Goal: Answer question/provide support: Share knowledge or assist other users

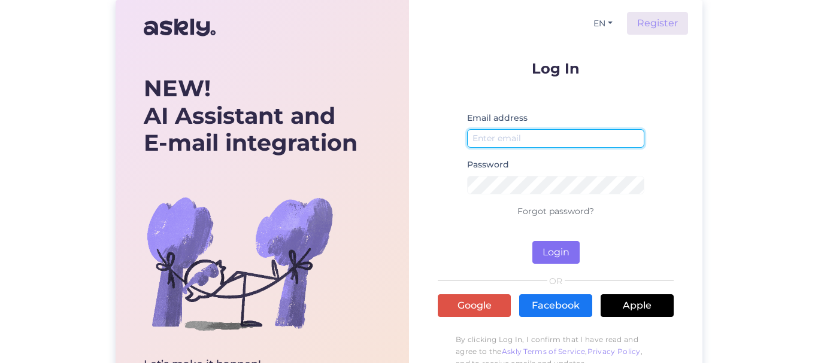
type input "[EMAIL_ADDRESS][DOMAIN_NAME]"
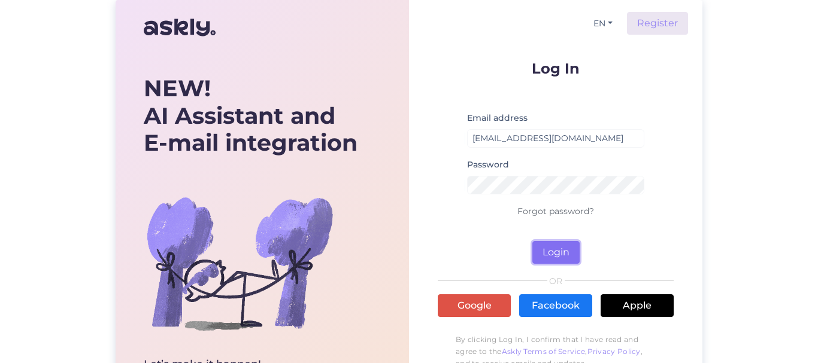
click at [548, 253] on button "Login" at bounding box center [555, 252] width 47 height 23
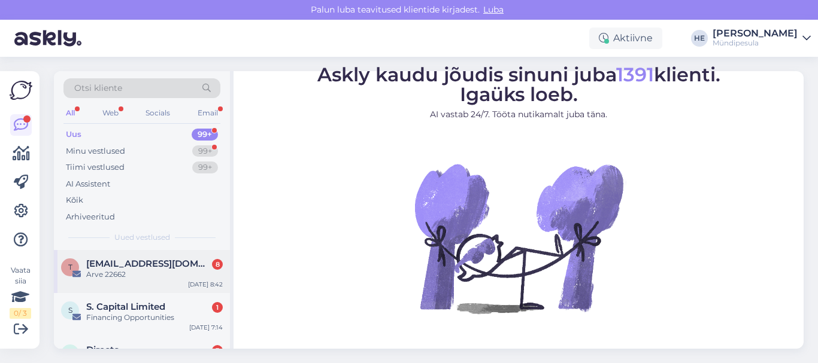
click at [124, 266] on span "[EMAIL_ADDRESS][DOMAIN_NAME]" at bounding box center [148, 264] width 125 height 11
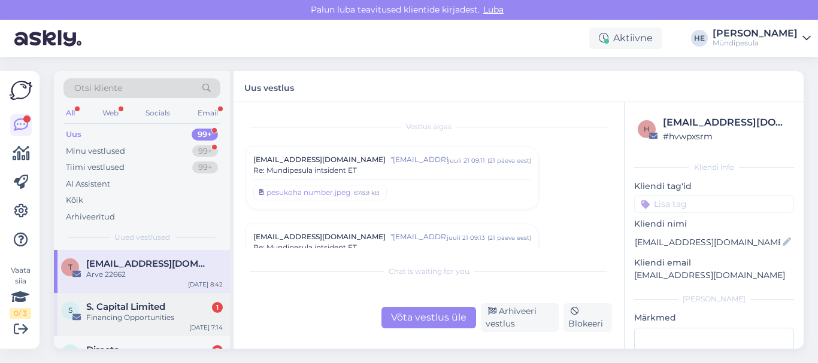
scroll to position [5807, 0]
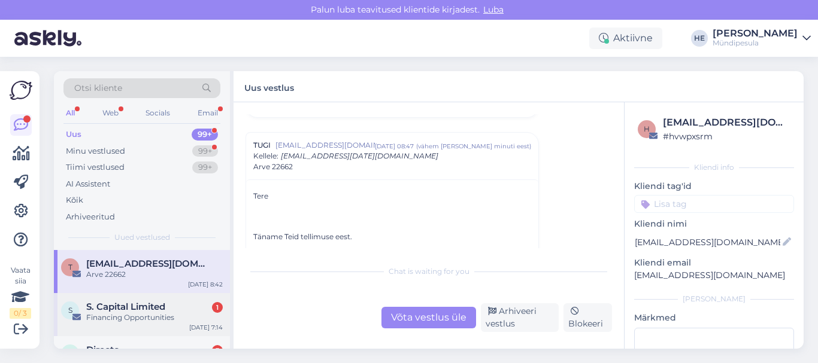
click at [128, 312] on span "S. Capital Limited" at bounding box center [125, 307] width 79 height 11
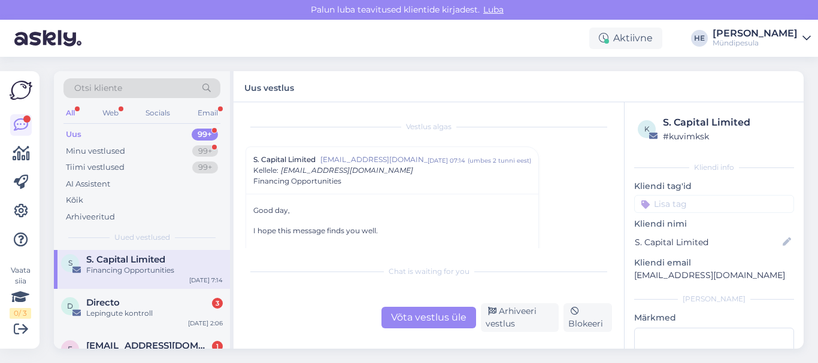
scroll to position [48, 0]
click at [128, 312] on div "Lepingute kontroll" at bounding box center [154, 313] width 137 height 11
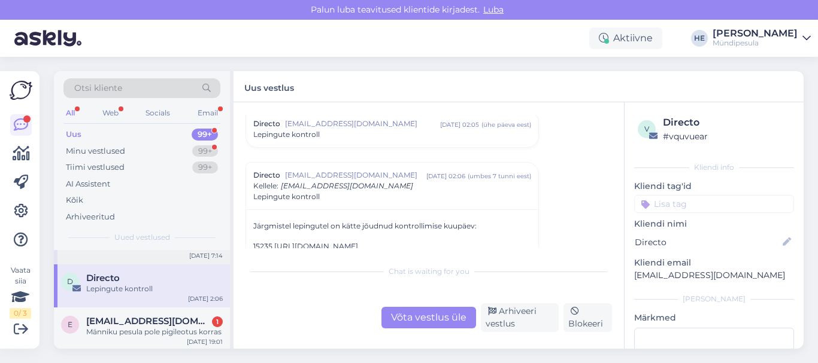
scroll to position [96, 0]
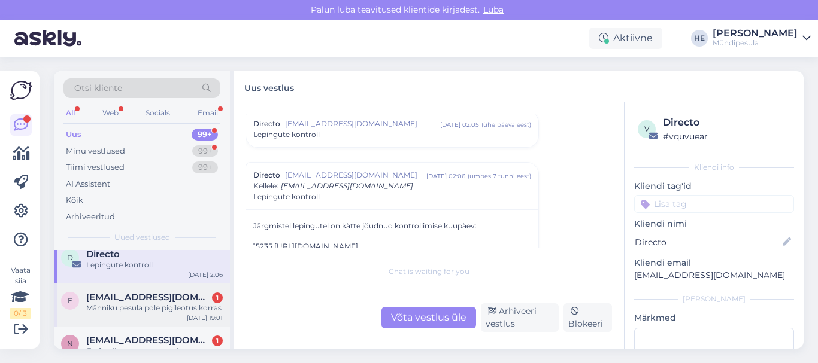
click at [134, 303] on div "Männiku pesula pole pigileotus korras" at bounding box center [154, 308] width 137 height 11
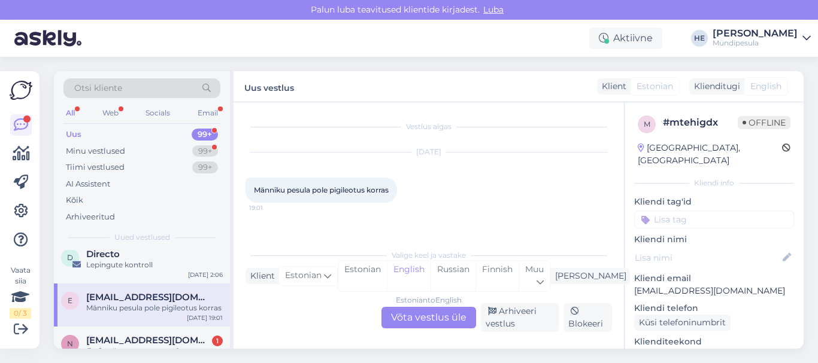
scroll to position [0, 0]
click at [116, 338] on span "[EMAIL_ADDRESS][DOMAIN_NAME]" at bounding box center [148, 340] width 125 height 11
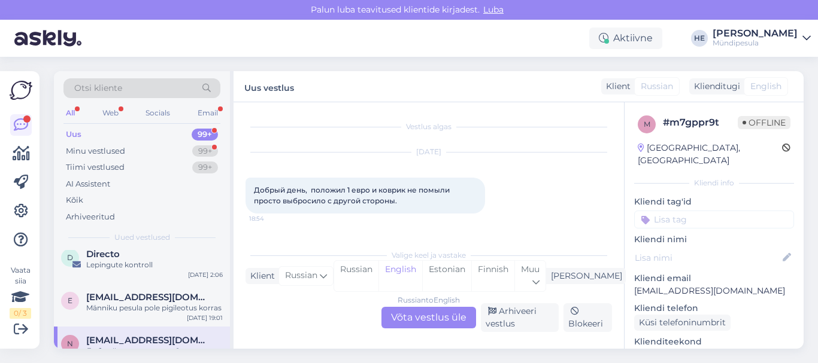
click at [425, 321] on div "Russian to English Võta vestlus üle" at bounding box center [428, 318] width 95 height 22
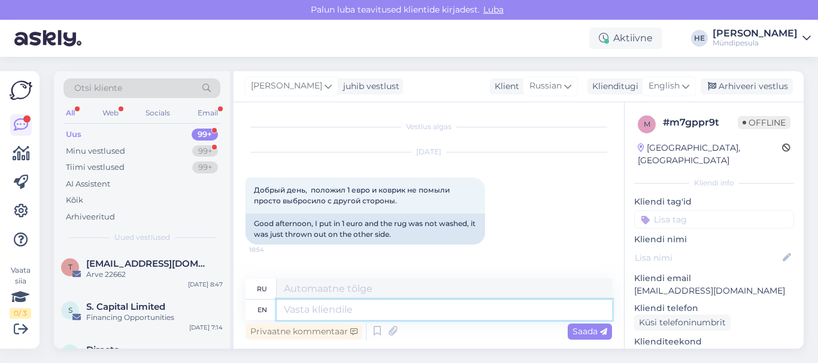
click at [326, 312] on textarea at bounding box center [444, 310] width 335 height 20
paste textarea "Здравствуйте! Просим Вас заполнить форму на нашем сайте о возмещении средств. […"
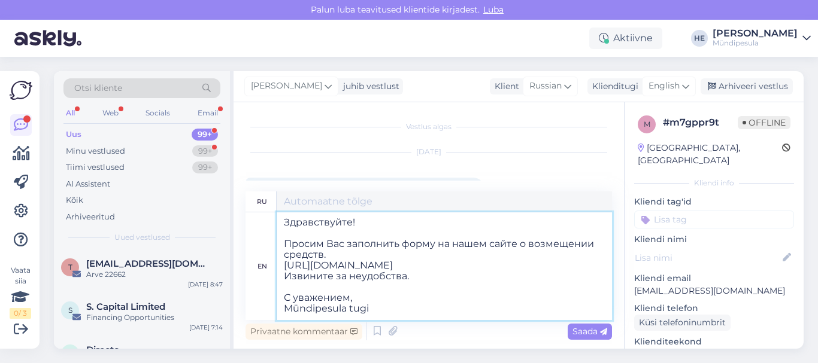
scroll to position [5, 0]
type textarea "Здравствуйте! Просим Вас заполнить форму на нашем сайте о возмещении средств. […"
click at [562, 186] on div "Vestlus algas [DATE] Добрый день, положил 1 евро и коврик не помыли просто выбр…" at bounding box center [429, 225] width 390 height 247
type textarea "Здравствуйте! Просим Вас заполнить форму на нашем сайте о возмещении средств. […"
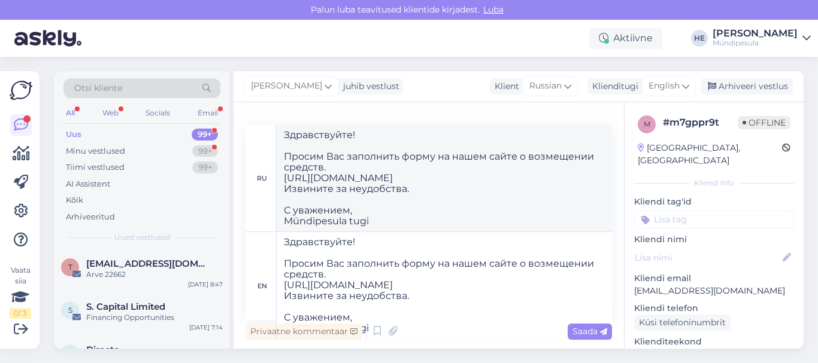
click at [587, 329] on span "Saada" at bounding box center [589, 331] width 35 height 11
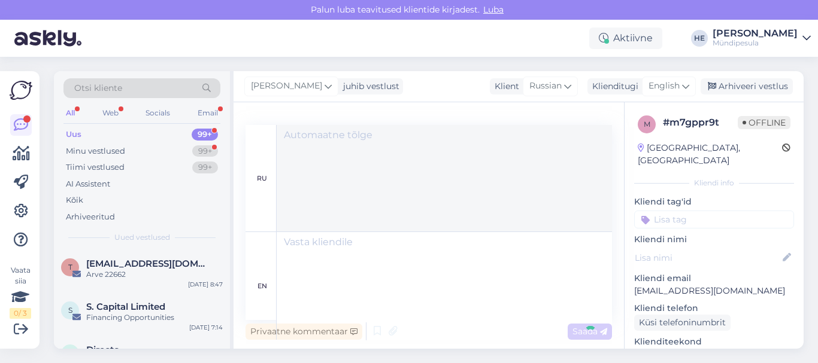
scroll to position [0, 0]
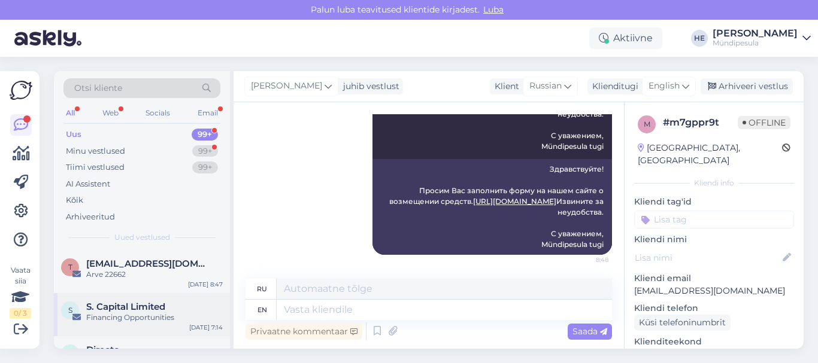
click at [154, 307] on span "S. Capital Limited" at bounding box center [125, 307] width 79 height 11
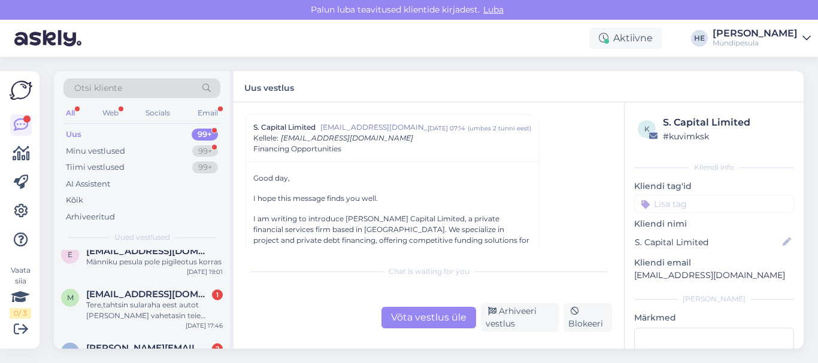
scroll to position [144, 0]
click at [154, 307] on div "Tere,tahtsin sularaha eest autot [PERSON_NAME] vahetasin teie automaadis [PERSO…" at bounding box center [154, 309] width 137 height 22
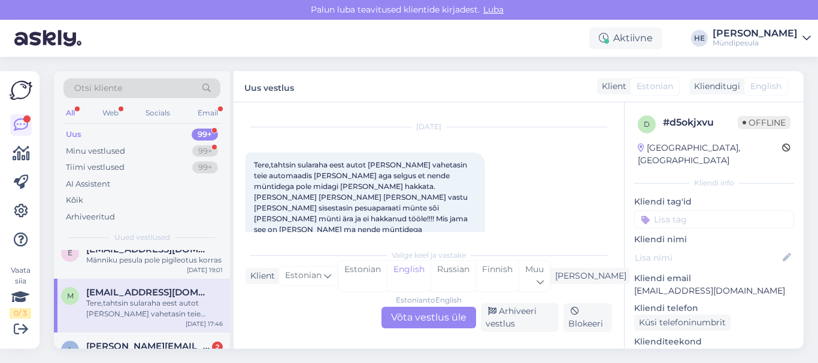
click at [419, 315] on div "Estonian to English Võta vestlus üle" at bounding box center [428, 318] width 95 height 22
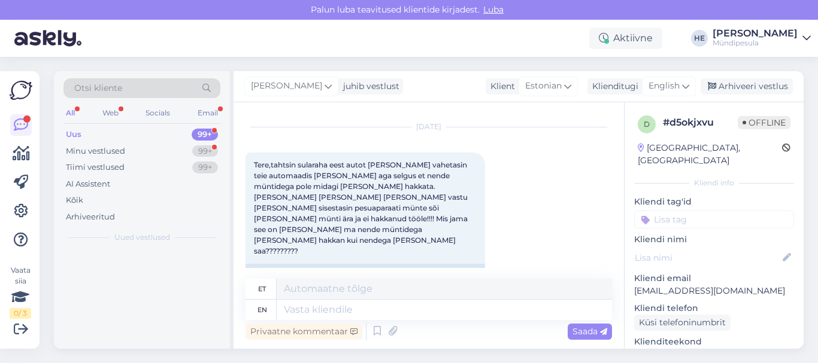
scroll to position [0, 0]
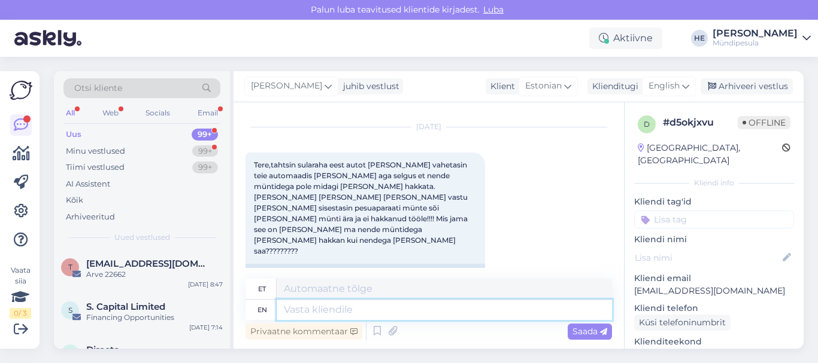
click at [308, 311] on textarea at bounding box center [444, 310] width 335 height 20
paste textarea "Tere Palun täitke meie kodulehel [PERSON_NAME] intsidenti kohta, et saaksime Te…"
type textarea "Tere Palun täitke meie kodulehel [PERSON_NAME] intsidenti kohta, et saaksime Te…"
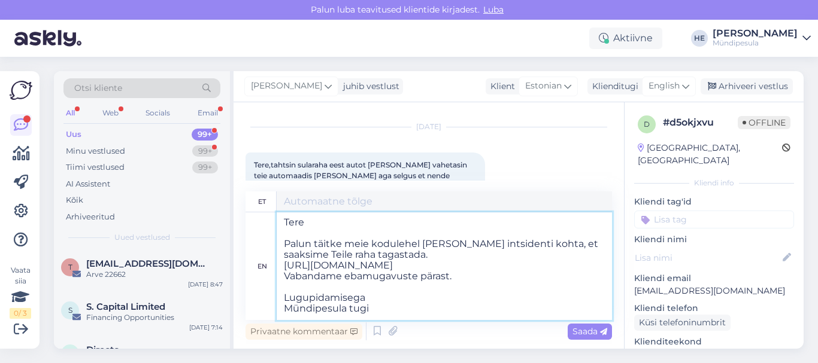
type textarea "Tere Palun täitke meie kodulehel [PERSON_NAME] intsidenti kohta, et saaksime Te…"
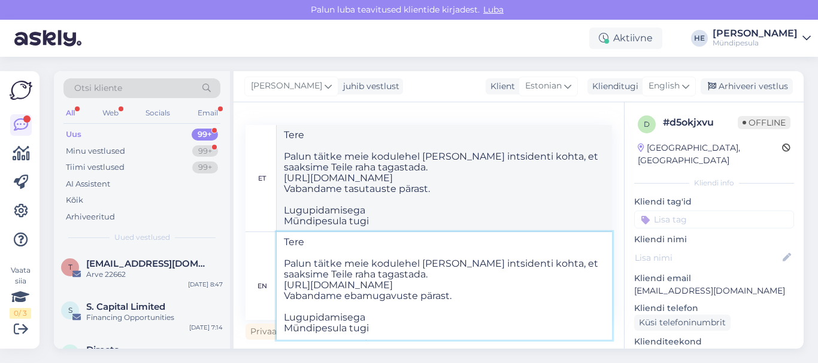
scroll to position [10, 0]
type textarea "Tere Palun täitke meie kodulehel [PERSON_NAME] intsidenti kohta, et saaksime Te…"
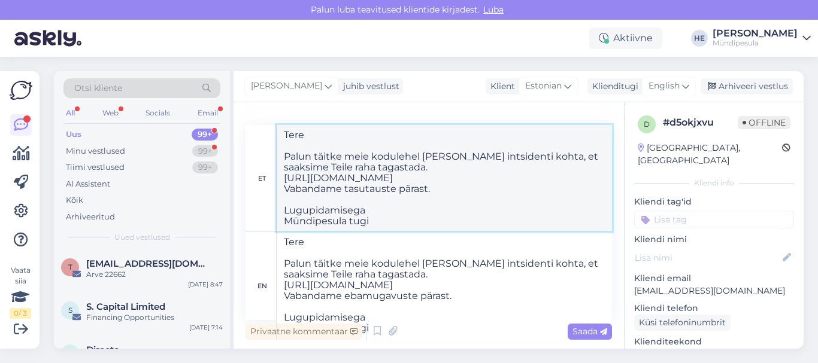
click at [572, 198] on textarea "Tere Palun täitke meie kodulehel [PERSON_NAME] intsidenti kohta, et saaksime Te…" at bounding box center [444, 178] width 335 height 107
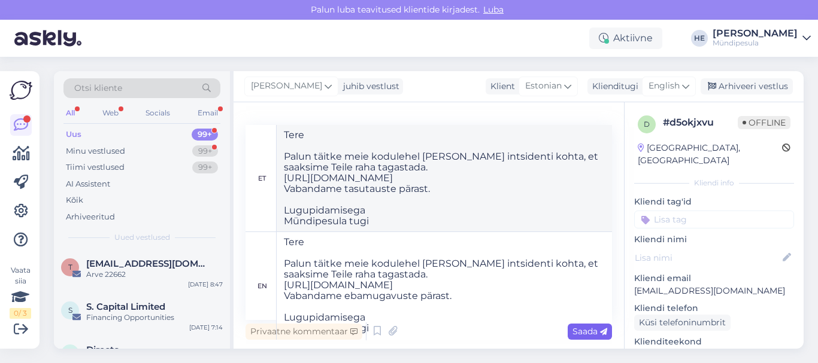
click at [590, 326] on span "Saada" at bounding box center [589, 331] width 35 height 11
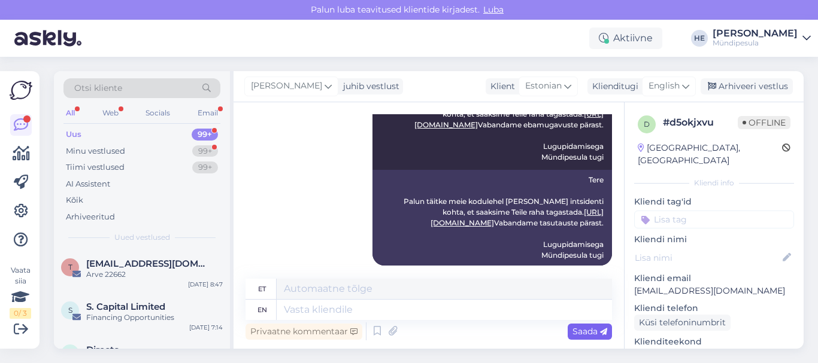
scroll to position [0, 0]
click at [123, 322] on div "Financing Opportunities" at bounding box center [154, 318] width 137 height 11
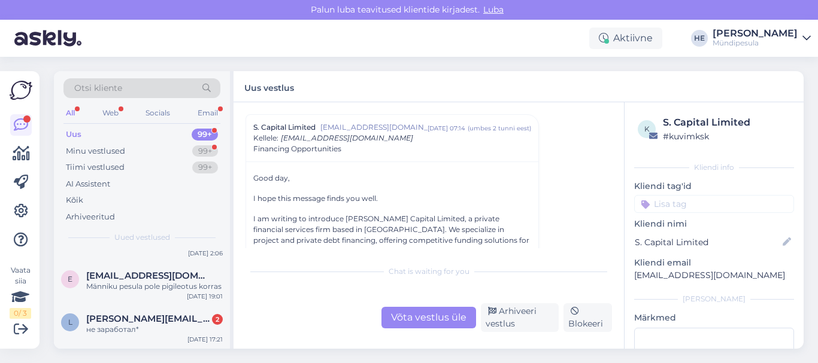
scroll to position [120, 0]
click at [123, 322] on div "не заработал*" at bounding box center [154, 327] width 137 height 11
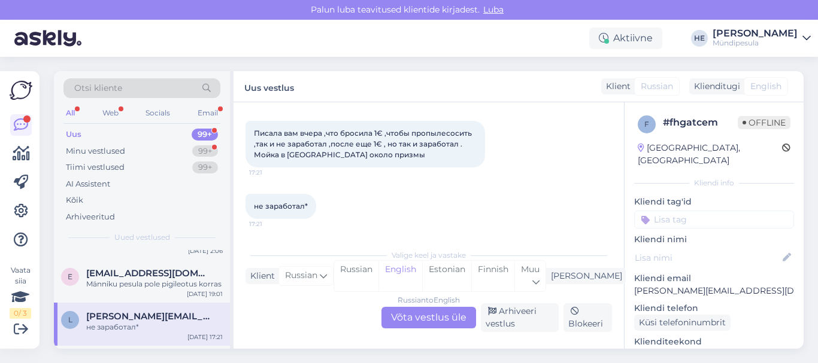
click at [438, 314] on div "Russian to English Võta vestlus üle" at bounding box center [428, 318] width 95 height 22
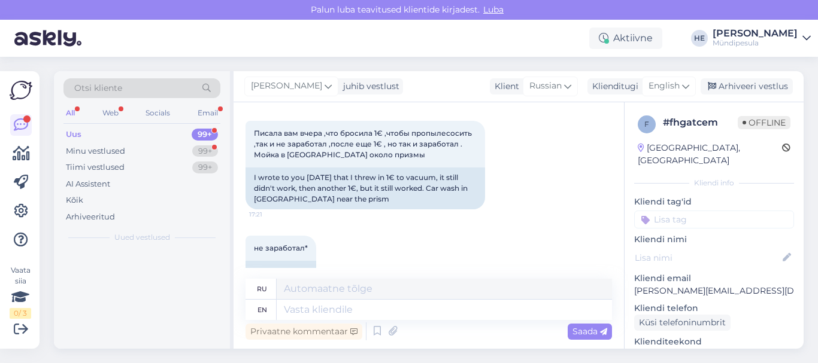
scroll to position [0, 0]
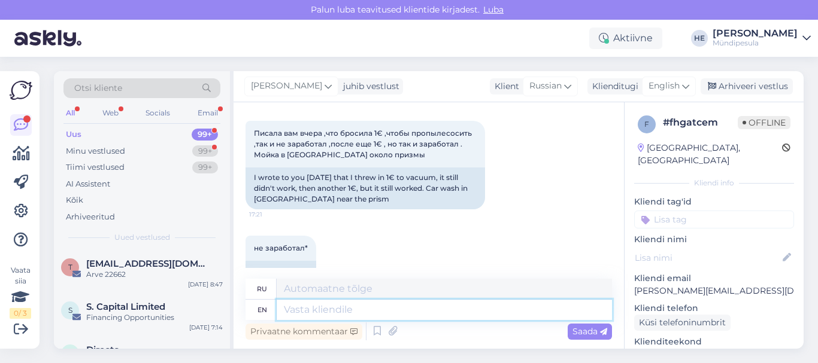
click at [306, 315] on textarea at bounding box center [444, 310] width 335 height 20
paste textarea "Здравствуйте! Просим Вас заполнить форму на нашем сайте о возмещении средств. […"
type textarea "Здравствуйте! Просим Вас заполнить форму на нашем сайте о возмещении средств. […"
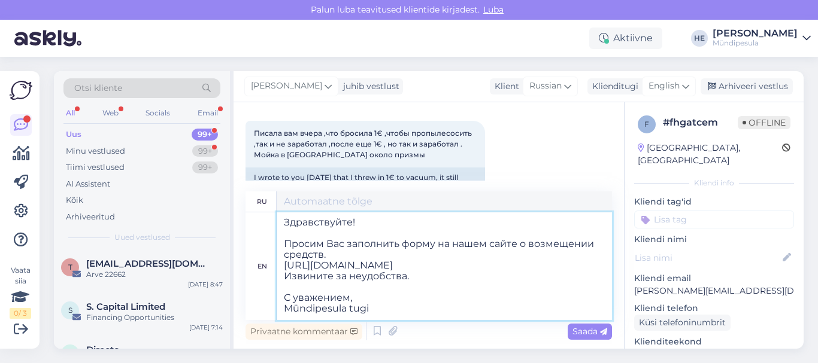
type textarea "Здравствуйте! Просим Вас заполнить форму на нашем сайте о возмещении средств. […"
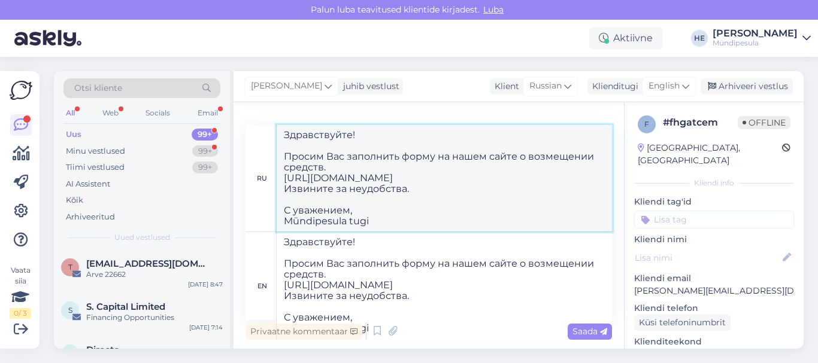
click at [571, 175] on textarea "Здравствуйте! Просим Вас заполнить форму на нашем сайте о возмещении средств. […" at bounding box center [444, 178] width 335 height 107
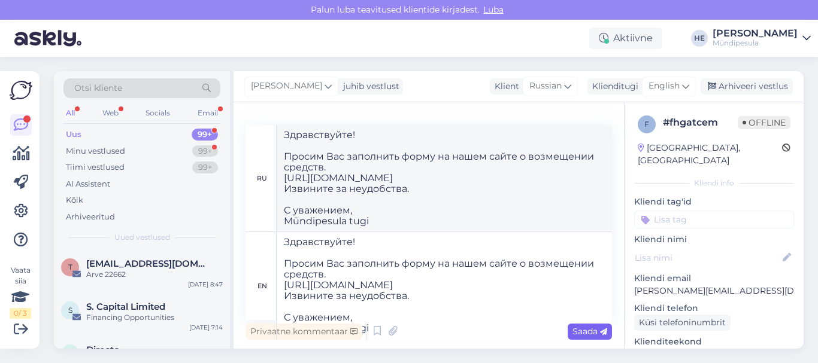
click at [591, 330] on span "Saada" at bounding box center [589, 331] width 35 height 11
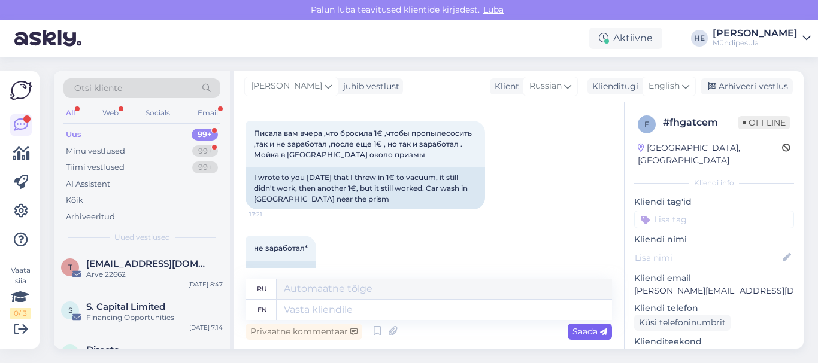
scroll to position [0, 0]
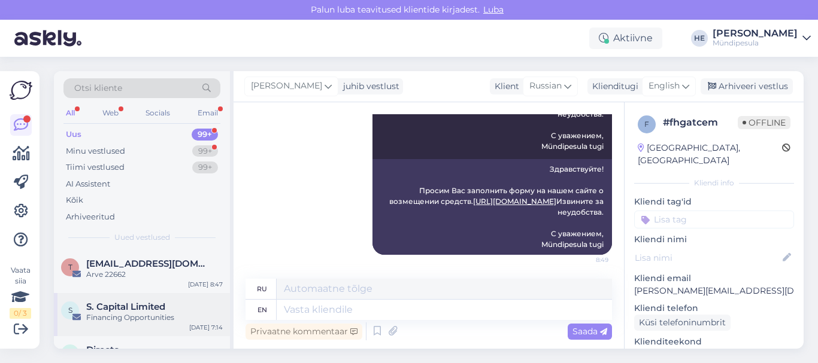
click at [137, 308] on span "S. Capital Limited" at bounding box center [125, 307] width 79 height 11
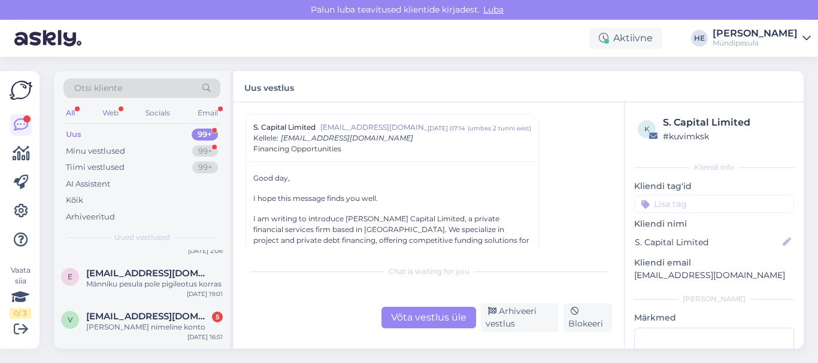
scroll to position [144, 0]
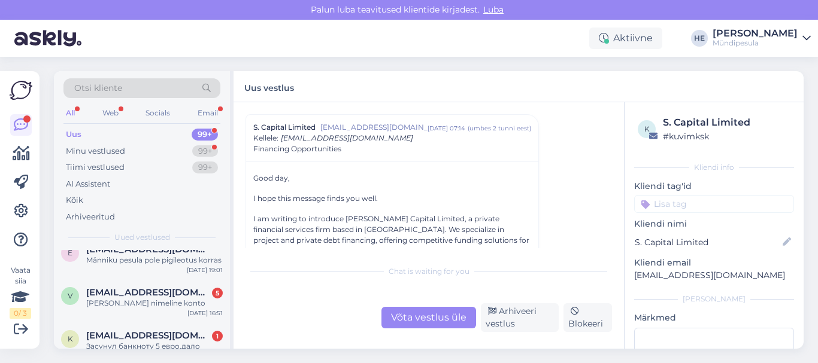
click at [137, 308] on div "[PERSON_NAME] nimeline konto" at bounding box center [154, 303] width 137 height 11
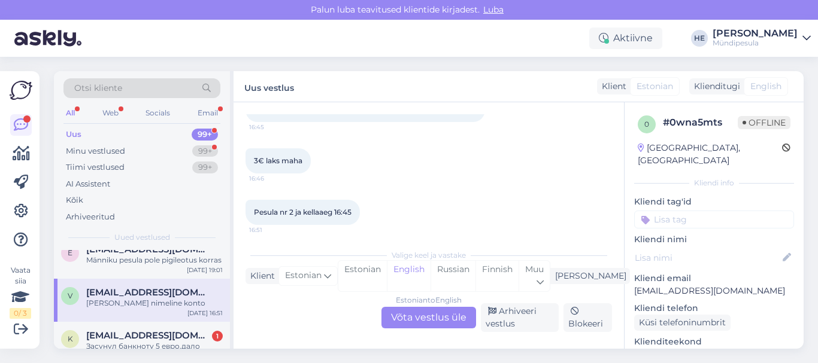
scroll to position [201, 0]
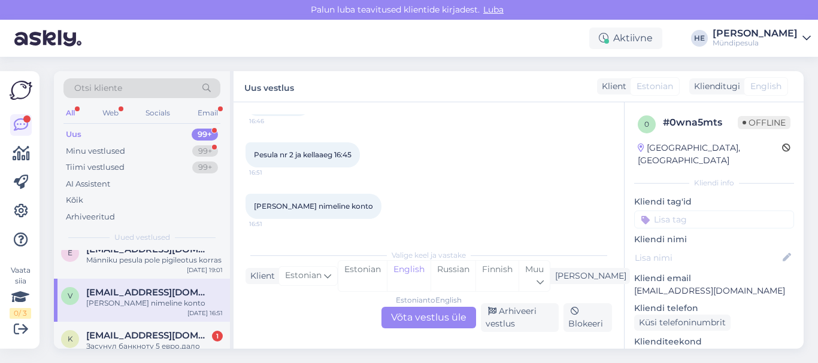
click at [435, 317] on div "Estonian to English Võta vestlus üle" at bounding box center [428, 318] width 95 height 22
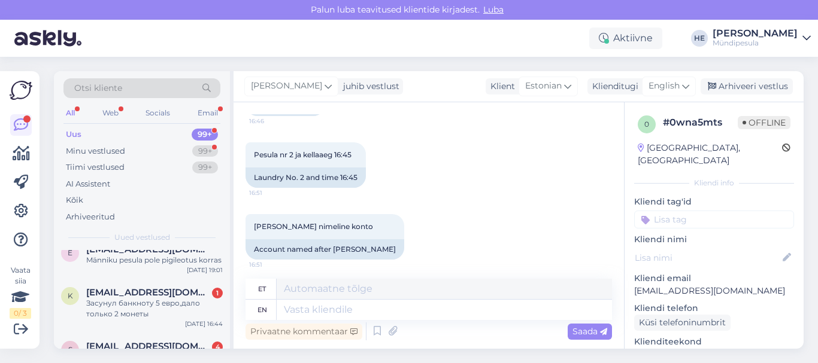
scroll to position [0, 0]
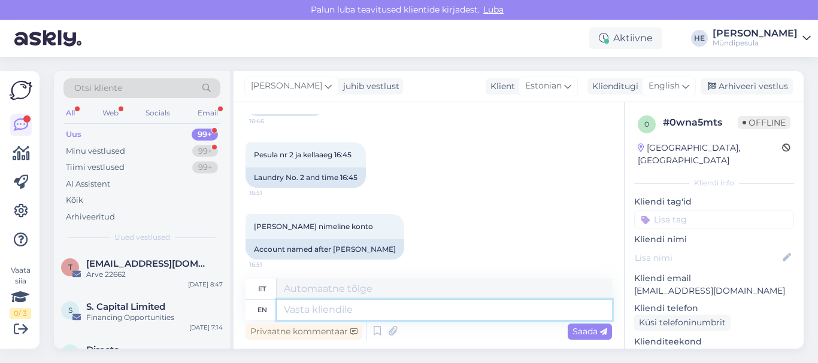
click at [307, 311] on textarea at bounding box center [444, 310] width 335 height 20
paste textarea "Tere Palun täitke meie kodulehel [PERSON_NAME] intsidenti kohta, et saaksime Te…"
type textarea "Tere Palun täitke meie kodulehel [PERSON_NAME] intsidenti kohta, et saaksime Te…"
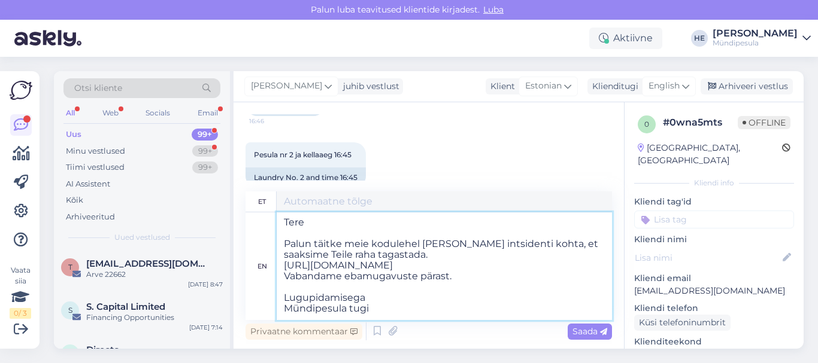
type textarea "Tere Palun täitke meie kodulehel [PERSON_NAME] intsidenti kohta, et saaksime Te…"
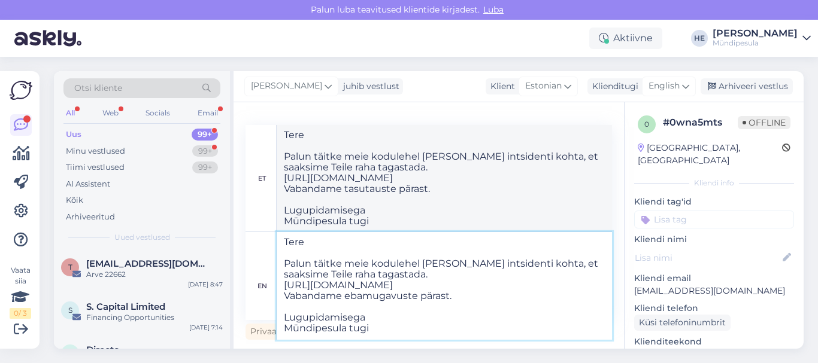
type textarea "Tere Palun täitke meie kodulehel [PERSON_NAME] intsidenti kohta, et saaksime Te…"
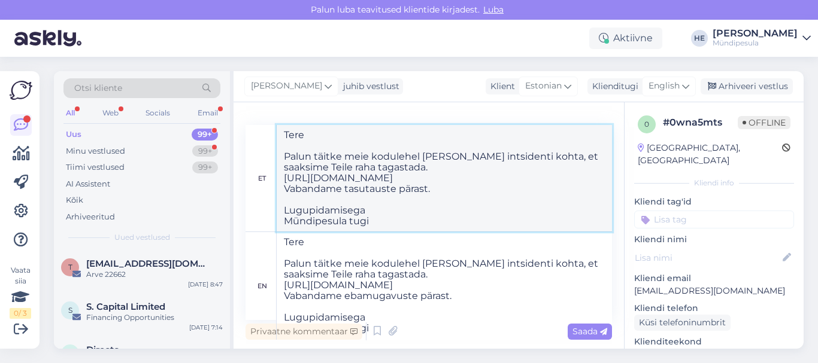
click at [538, 196] on textarea "Tere Palun täitke meie kodulehel [PERSON_NAME] intsidenti kohta, et saaksime Te…" at bounding box center [444, 178] width 335 height 107
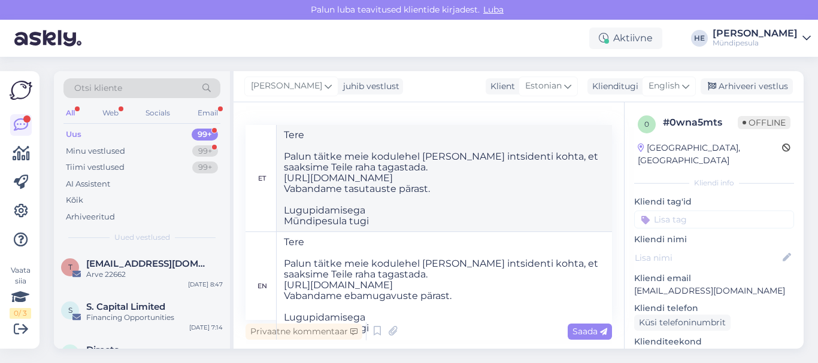
click at [584, 330] on span "Saada" at bounding box center [589, 331] width 35 height 11
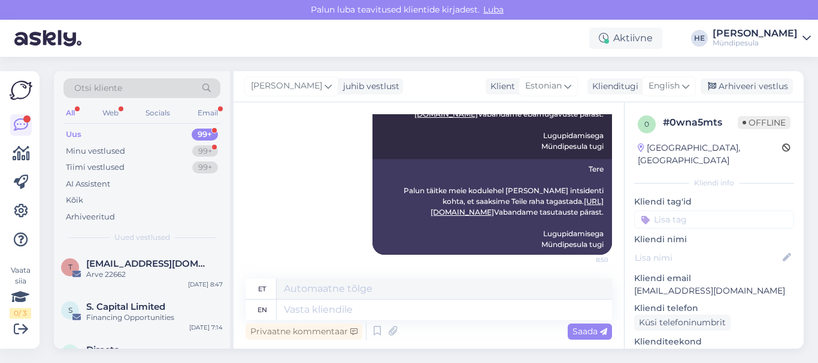
scroll to position [0, 0]
click at [107, 302] on span "S. Capital Limited" at bounding box center [125, 307] width 79 height 11
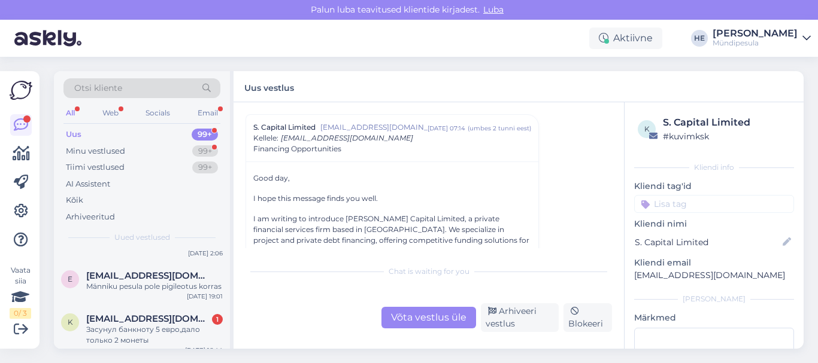
scroll to position [144, 0]
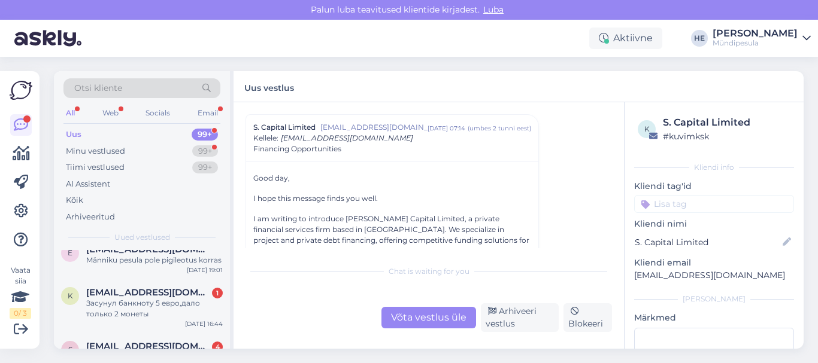
click at [107, 302] on div "Засунул банкноту 5 евро,дало только 2 монеты" at bounding box center [154, 309] width 137 height 22
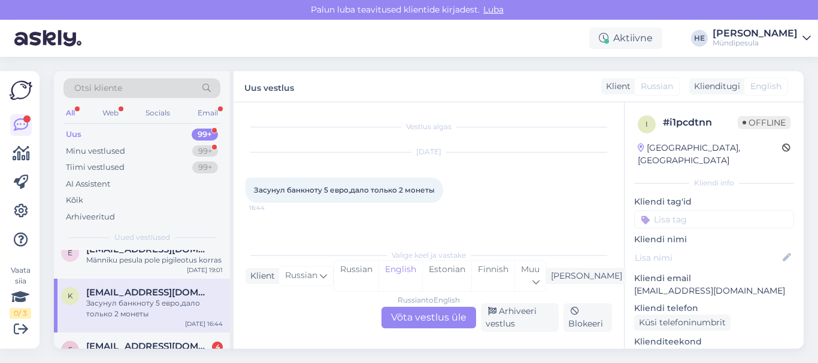
scroll to position [0, 0]
click at [426, 316] on div "Russian to English Võta vestlus üle" at bounding box center [428, 318] width 95 height 22
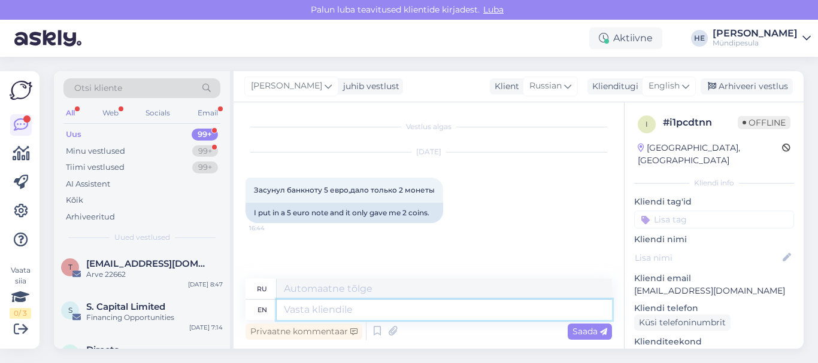
click at [311, 312] on textarea at bounding box center [444, 310] width 335 height 20
paste textarea "Tere Palun täitke meie kodulehel [PERSON_NAME] intsidenti kohta, et saaksime Te…"
type textarea "Tere Palun täitke meie kodulehel [PERSON_NAME] intsidenti kohta, et saaksime Te…"
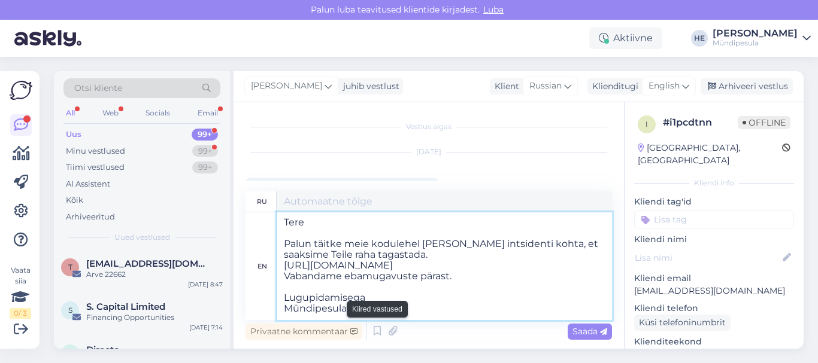
type textarea "Tere Palun täitke meie kodulehel [PERSON_NAME] intsidenti kohta, et saaksime Te…"
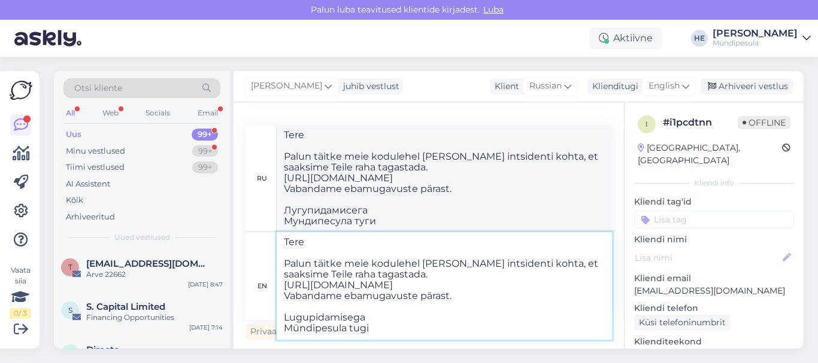
type textarea "Tere Palun täitke meie kodulehel [PERSON_NAME] intsidenti kohta, et saaksime Te…"
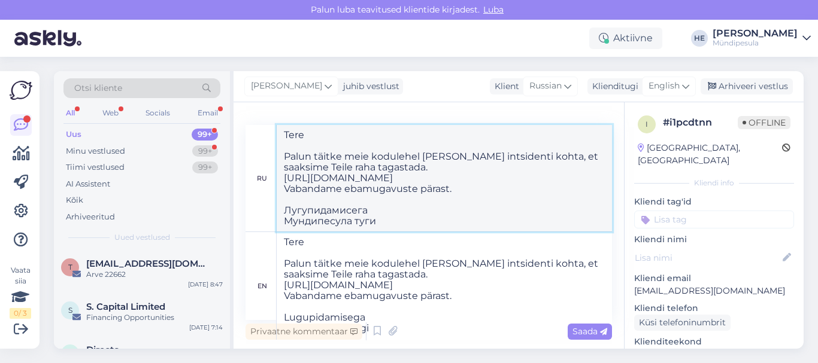
click at [519, 201] on textarea "Tere Palun täitke meie kodulehel [PERSON_NAME] intsidenti kohta, et saaksime Te…" at bounding box center [444, 178] width 335 height 107
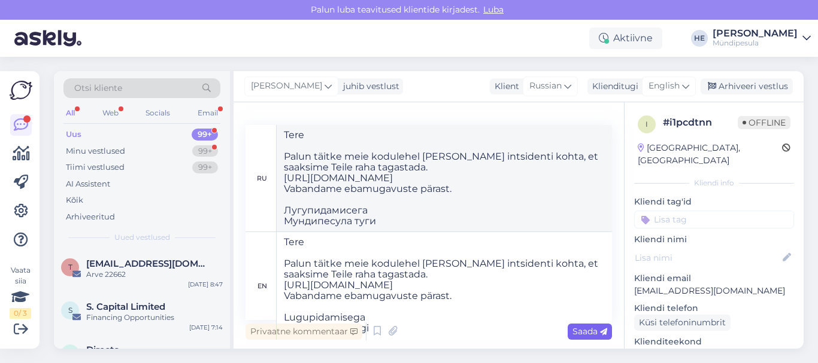
click at [581, 328] on span "Saada" at bounding box center [589, 331] width 35 height 11
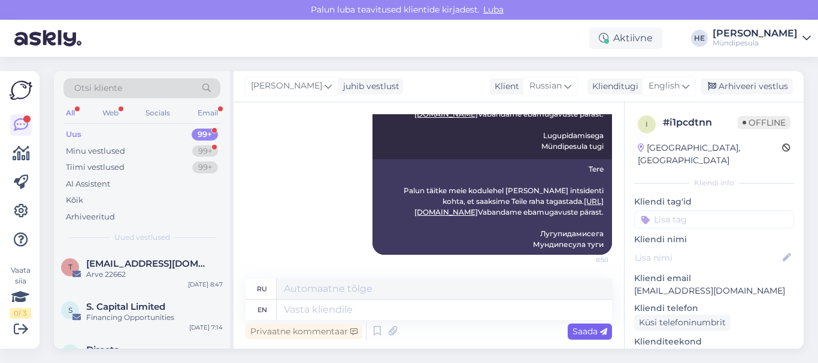
scroll to position [0, 0]
click at [118, 313] on div "Financing Opportunities" at bounding box center [154, 318] width 137 height 11
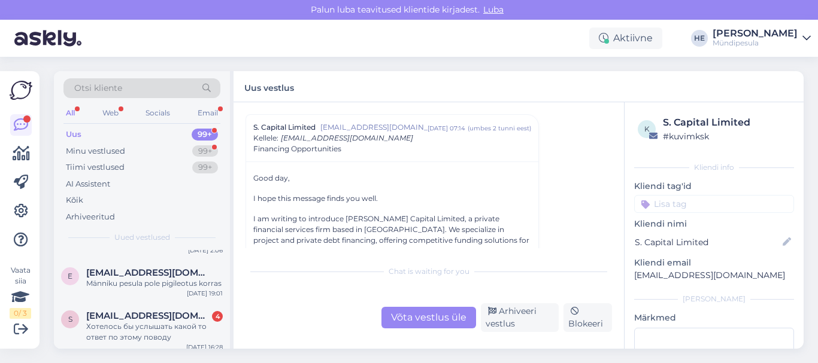
scroll to position [144, 0]
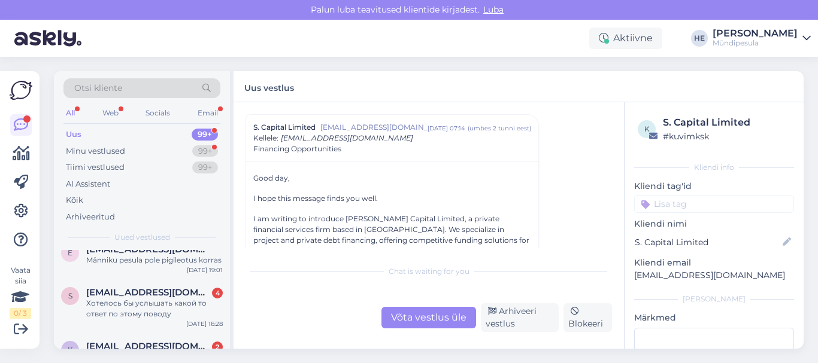
click at [118, 313] on div "Хотелось бы услышать какой то ответ по этому поводу" at bounding box center [154, 309] width 137 height 22
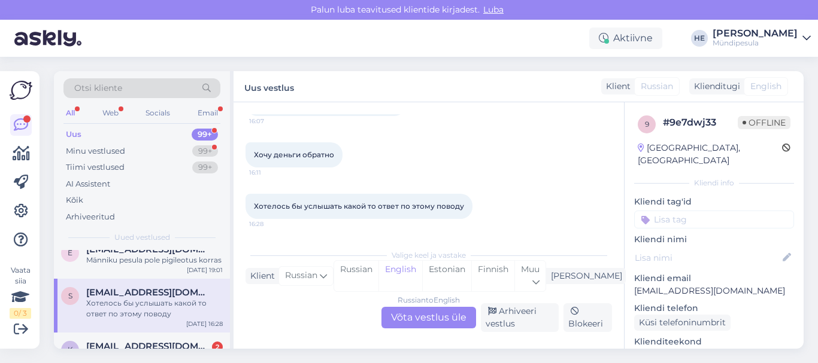
click at [430, 311] on div "Russian to English Võta vestlus üle" at bounding box center [428, 318] width 95 height 22
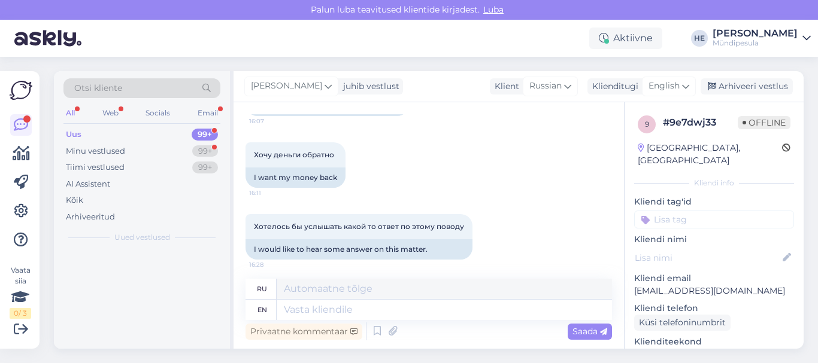
scroll to position [0, 0]
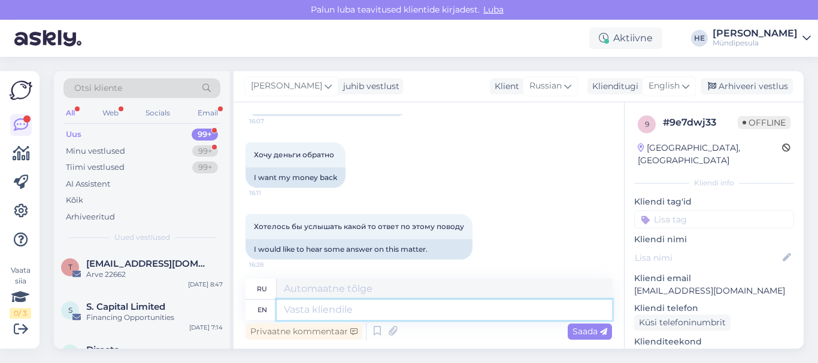
click at [301, 308] on textarea at bounding box center [444, 310] width 335 height 20
paste textarea "Здравствуйте! Просим Вас заполнить форму на нашем сайте о возмещении средств. […"
type textarea "Здравствуйте! Просим Вас заполнить форму на нашем сайте о возмещении средств. […"
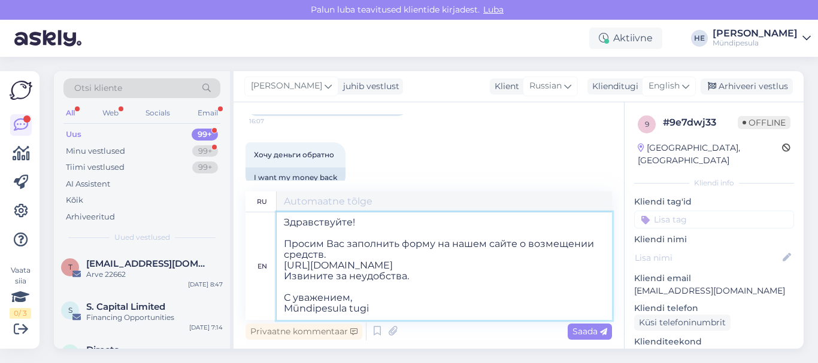
scroll to position [5, 0]
type textarea "Здравствуйте! Просим Вас заполнить форму на нашем сайте о возмещении средств. […"
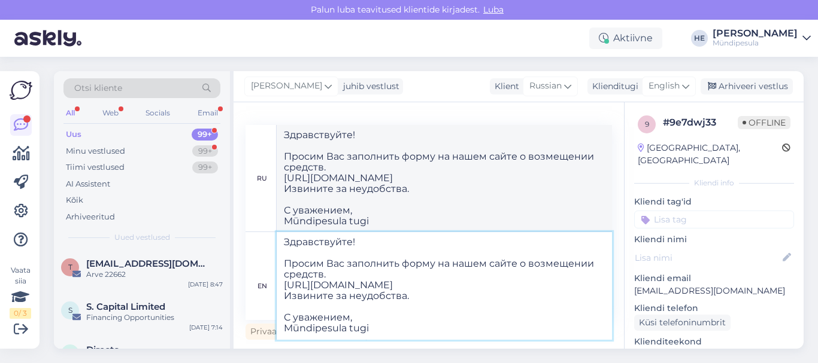
type textarea "Здравствуйте! Просим Вас заполнить форму на нашем сайте о возмещении средств. […"
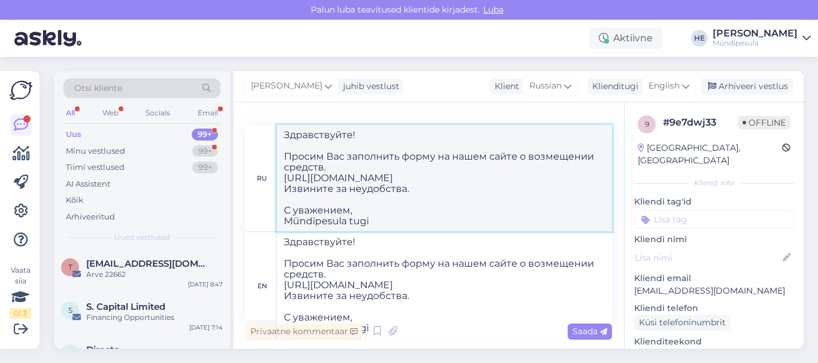
click at [565, 183] on textarea "Здравствуйте! Просим Вас заполнить форму на нашем сайте о возмещении средств. […" at bounding box center [444, 178] width 335 height 107
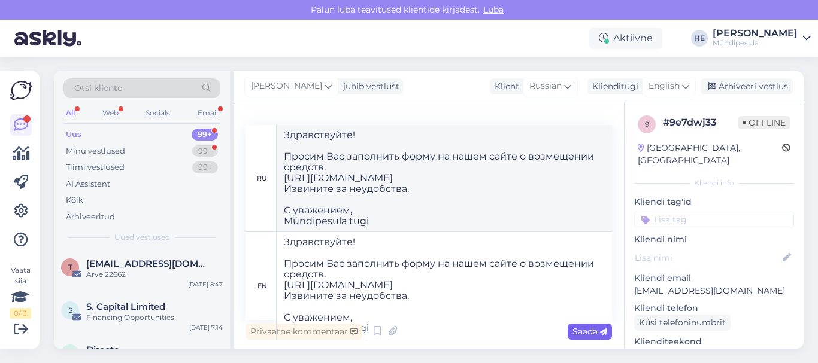
click at [584, 330] on span "Saada" at bounding box center [589, 331] width 35 height 11
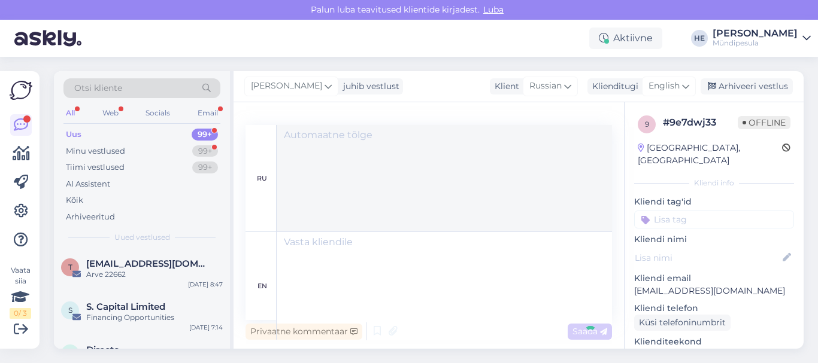
scroll to position [0, 0]
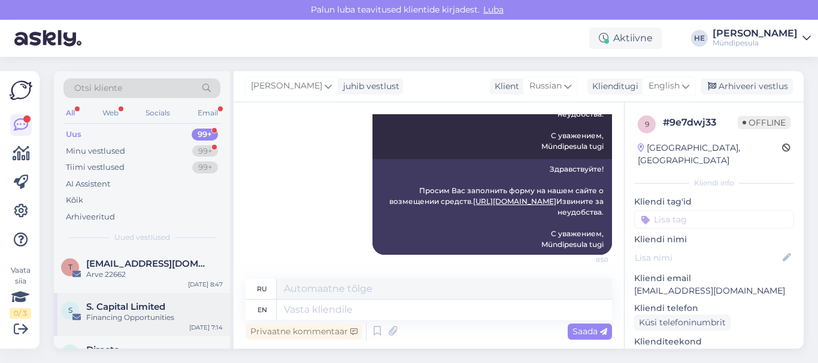
click at [109, 305] on span "S. Capital Limited" at bounding box center [125, 307] width 79 height 11
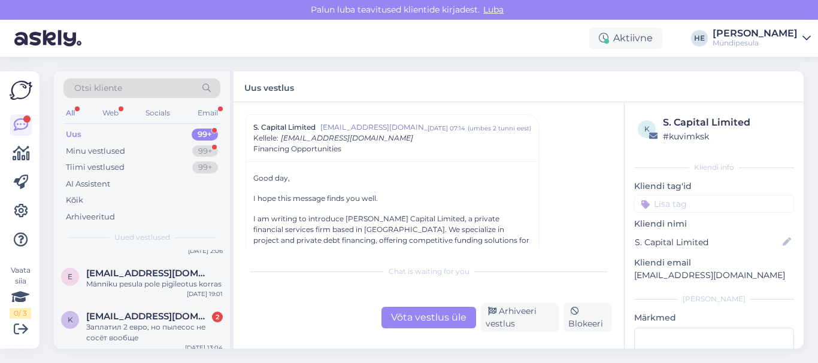
scroll to position [144, 0]
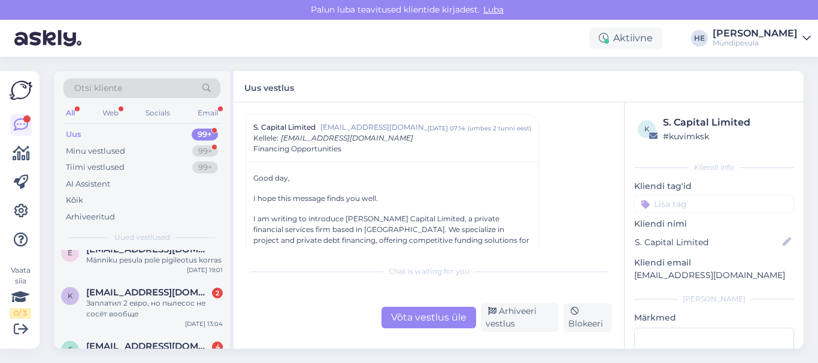
click at [109, 305] on div "Заплатил 2 евро, но пылесос не сосёт вообще" at bounding box center [154, 309] width 137 height 22
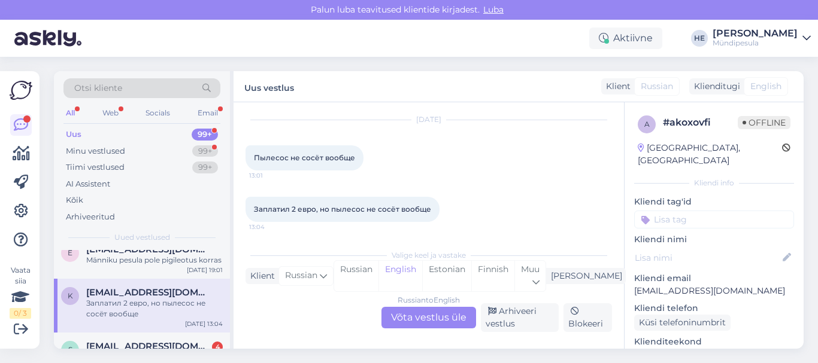
scroll to position [35, 0]
click at [441, 317] on div "Russian to English Võta vestlus üle" at bounding box center [428, 318] width 95 height 22
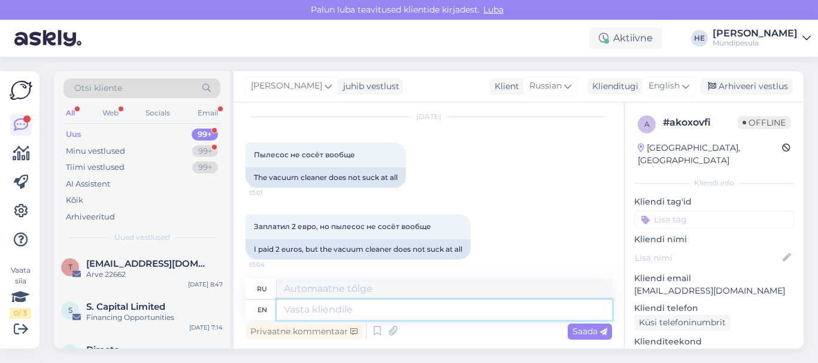
click at [336, 310] on textarea at bounding box center [444, 310] width 335 height 20
paste textarea "Здравствуйте! Просим Вас заполнить форму на нашем сайте о возмещении средств. […"
type textarea "Здравствуйте! Просим Вас заполнить форму на нашем сайте о возмещении средств. […"
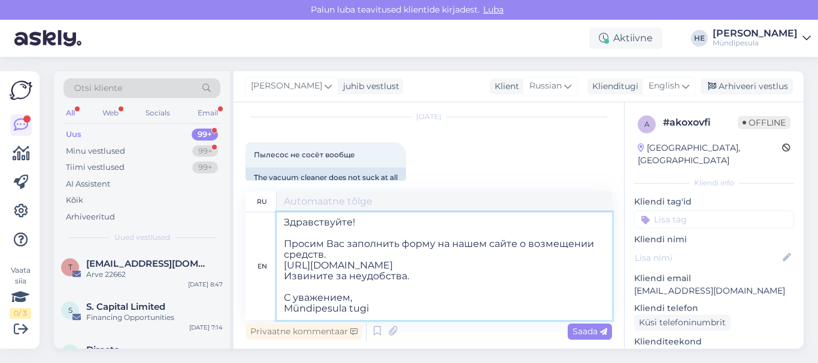
type textarea "Здравствуйте! Просим Вас заполнить форму на нашем сайте о возмещении средств. […"
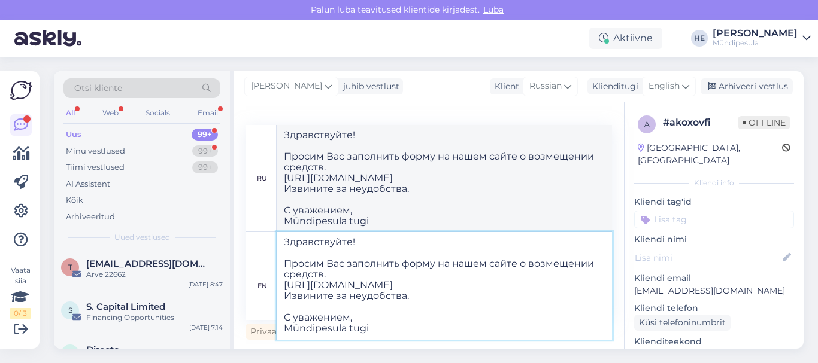
type textarea "Здравствуйте! Просим Вас заполнить форму на нашем сайте о возмещении средств. […"
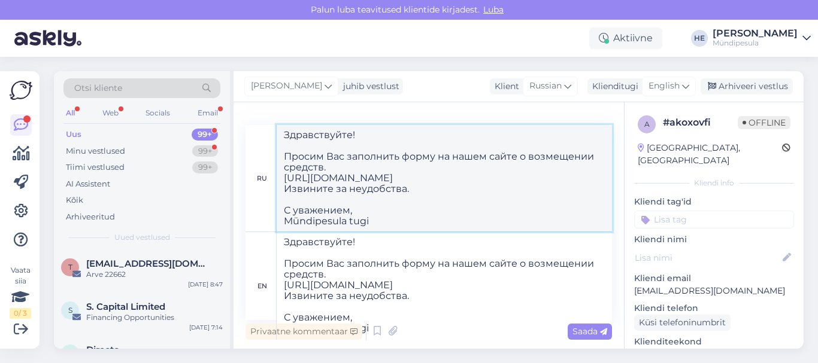
click at [513, 201] on textarea "Здравствуйте! Просим Вас заполнить форму на нашем сайте о возмещении средств. […" at bounding box center [444, 178] width 335 height 107
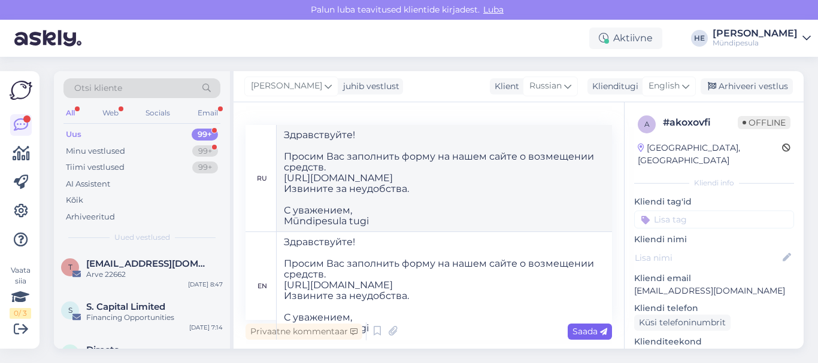
click at [585, 332] on span "Saada" at bounding box center [589, 331] width 35 height 11
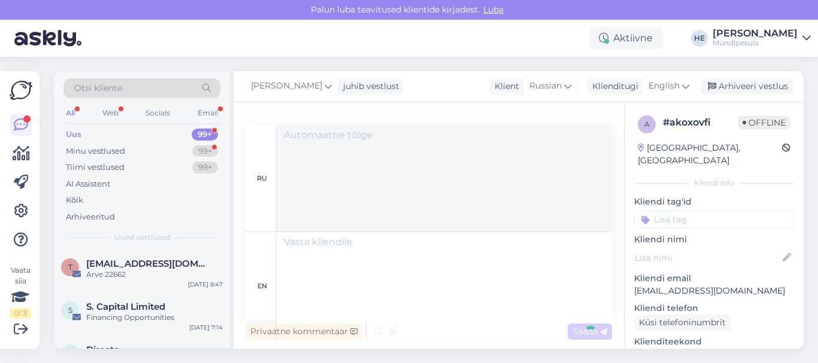
scroll to position [0, 0]
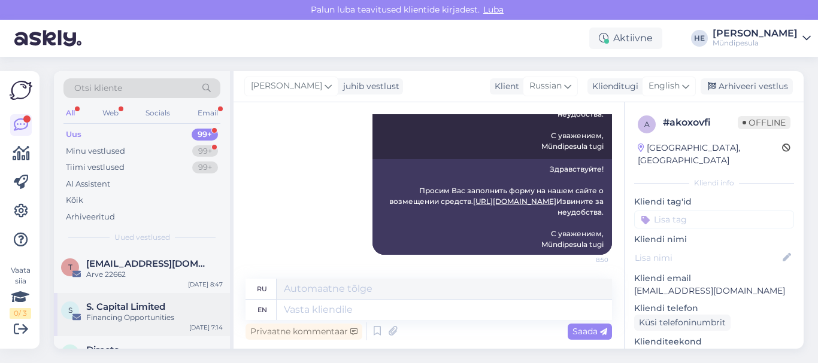
click at [119, 308] on span "S. Capital Limited" at bounding box center [125, 307] width 79 height 11
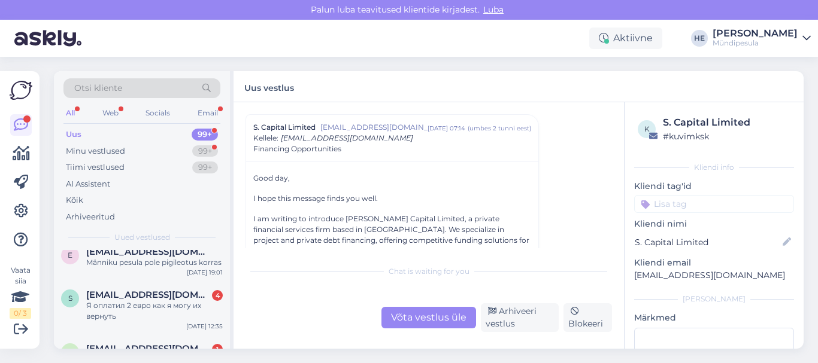
scroll to position [144, 0]
click at [119, 308] on div "Я оплатил 2 евро как я могу их вернуть" at bounding box center [154, 309] width 137 height 22
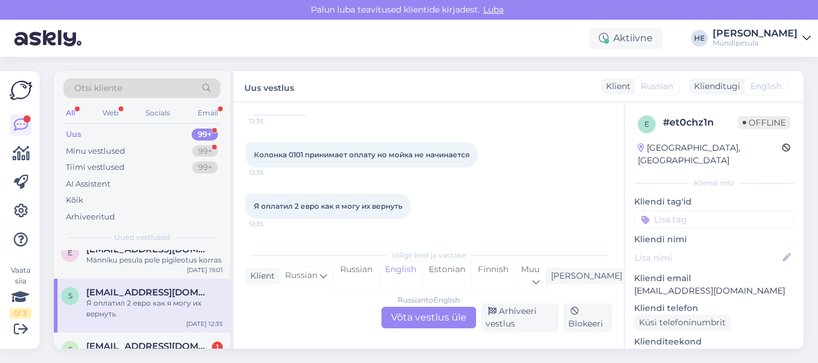
click at [430, 310] on div "Russian to English Võta vestlus üle" at bounding box center [428, 318] width 95 height 22
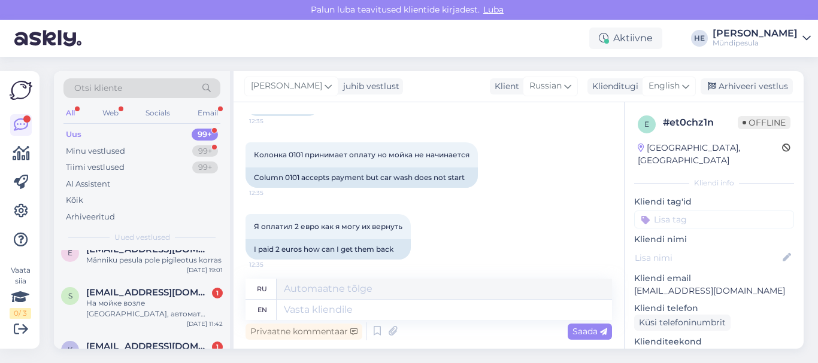
scroll to position [0, 0]
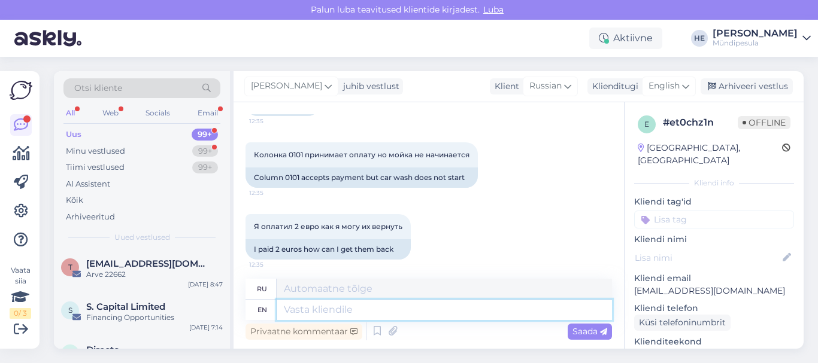
click at [351, 317] on textarea at bounding box center [444, 310] width 335 height 20
paste textarea "Здравствуйте! Просим Вас заполнить форму на нашем сайте о возмещении средств. […"
type textarea "Здравствуйте! Просим Вас заполнить форму на нашем сайте о возмещении средств. […"
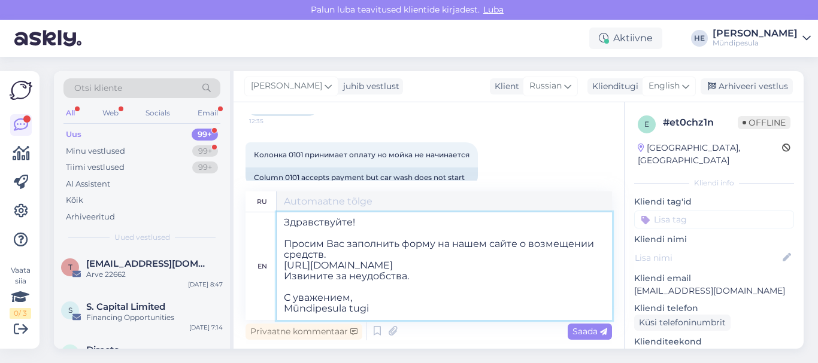
type textarea "Здравствуйте! Просим Вас заполнить форму на нашем сайте о возмещении средств. […"
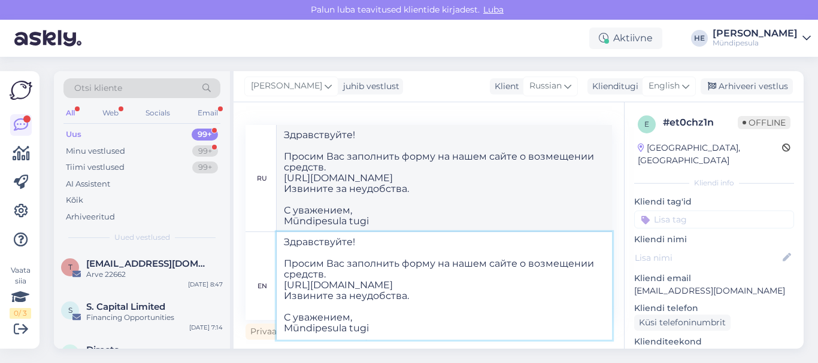
type textarea "Здравствуйте! Просим Вас заполнить форму на нашем сайте о возмещении средств. […"
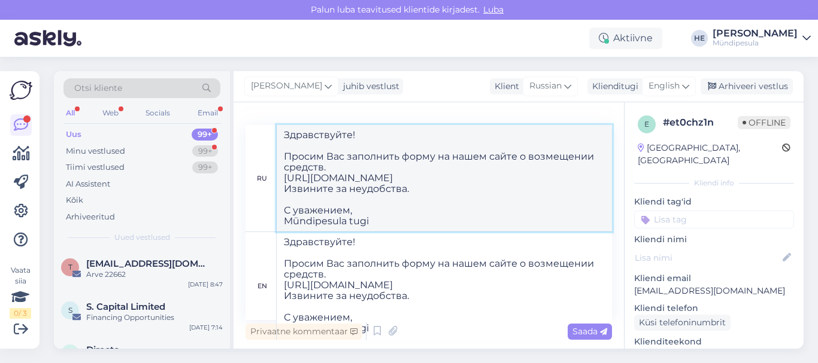
click at [538, 196] on textarea "Здравствуйте! Просим Вас заполнить форму на нашем сайте о возмещении средств. […" at bounding box center [444, 178] width 335 height 107
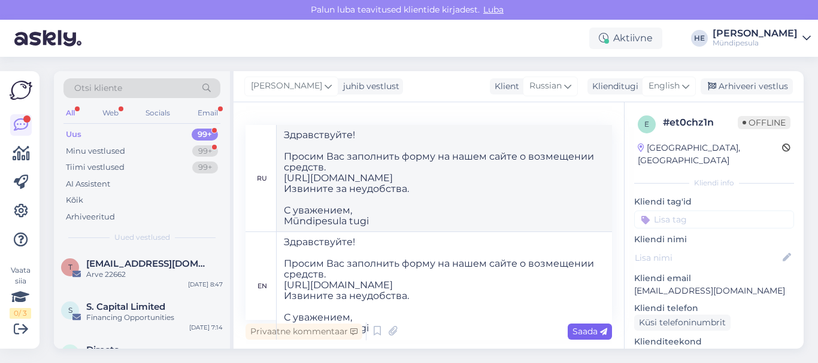
click at [582, 330] on span "Saada" at bounding box center [589, 331] width 35 height 11
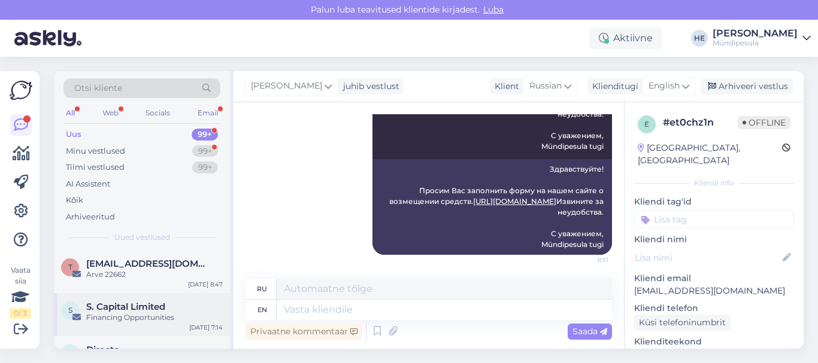
click at [121, 311] on span "S. Capital Limited" at bounding box center [125, 307] width 79 height 11
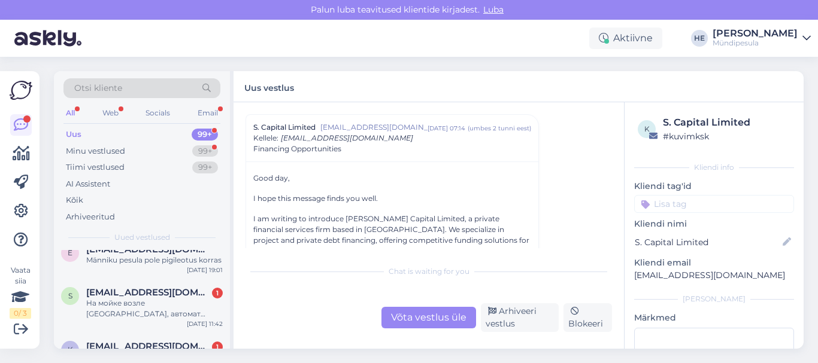
click at [121, 311] on div "На мойке возле [GEOGRAPHIC_DATA], автомат номер 3 ID-1503 не первый раз не рабо…" at bounding box center [154, 309] width 137 height 22
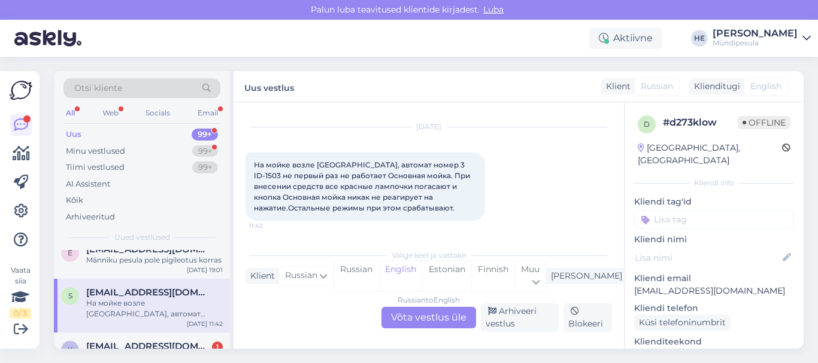
click at [418, 312] on div "Russian to English Võta vestlus üle" at bounding box center [428, 318] width 95 height 22
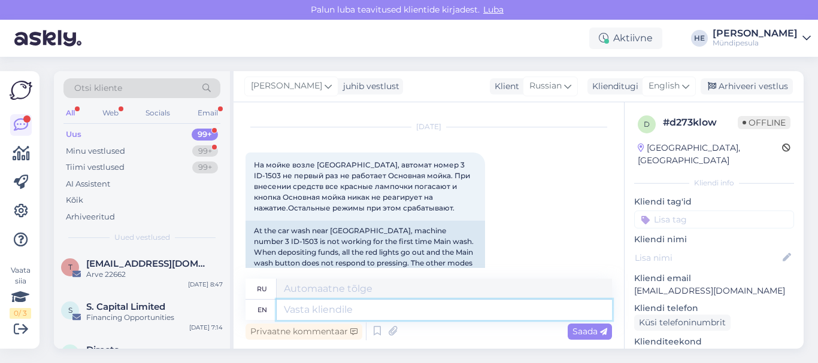
click at [324, 314] on textarea at bounding box center [444, 310] width 335 height 20
paste textarea "Здравствуйте! Просим Вас заполнить форму на нашем сайте о возмещении средств. […"
type textarea "Здравствуйте! Просим Вас заполнить форму на нашем сайте о возмещении средств. […"
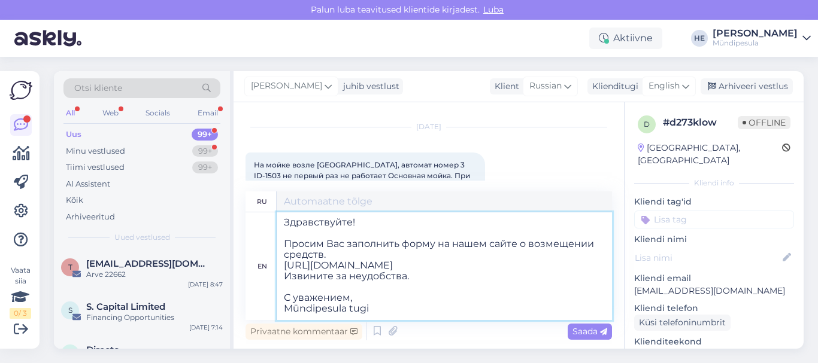
type textarea "Здравствуйте! Просим Вас заполнить форму на нашем сайте о возмещении средств. […"
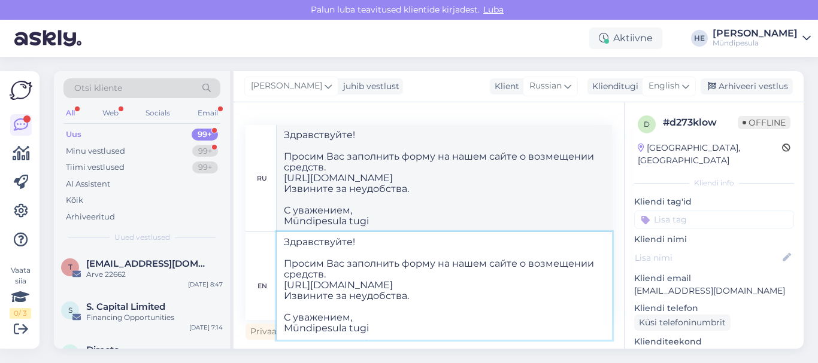
type textarea "Здравствуйте! Просим Вас заполнить форму на нашем сайте о возмещении средств. […"
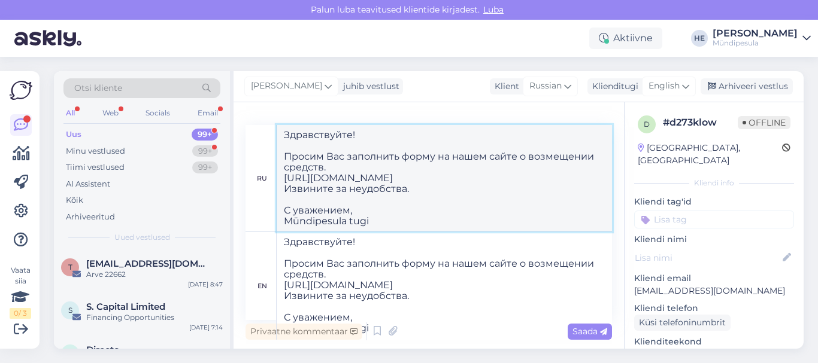
click at [563, 189] on textarea "Здравствуйте! Просим Вас заполнить форму на нашем сайте о возмещении средств. […" at bounding box center [444, 178] width 335 height 107
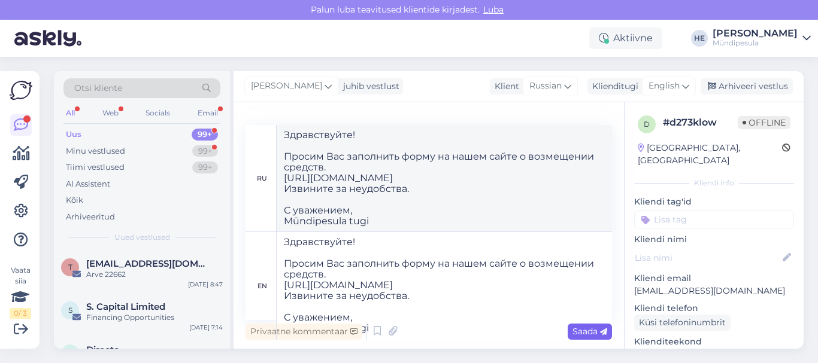
click at [585, 332] on span "Saada" at bounding box center [589, 331] width 35 height 11
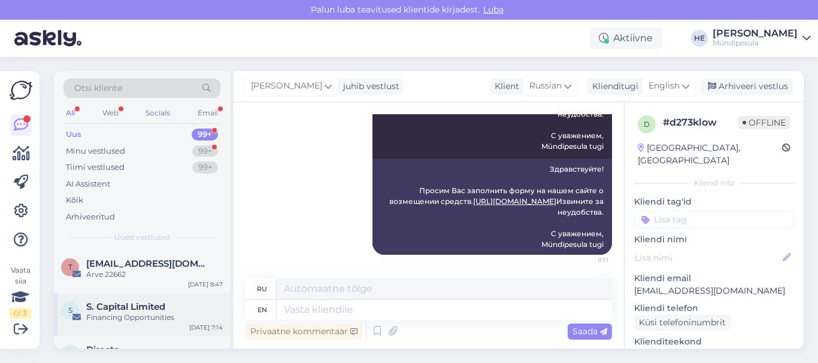
click at [122, 307] on span "S. Capital Limited" at bounding box center [125, 307] width 79 height 11
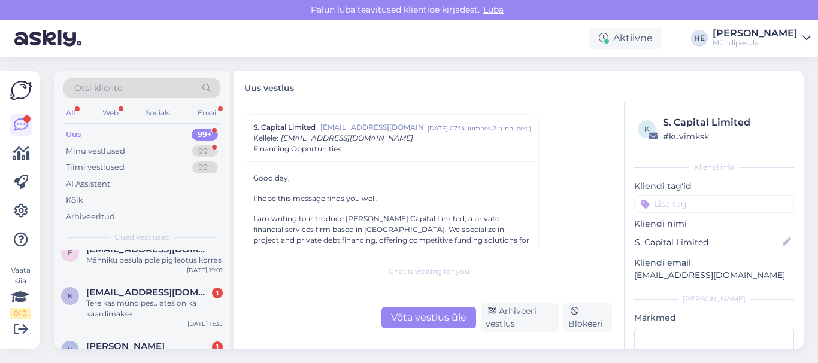
click at [122, 307] on div "Tere kas mündipesulates on ka kaardimakse" at bounding box center [154, 309] width 137 height 22
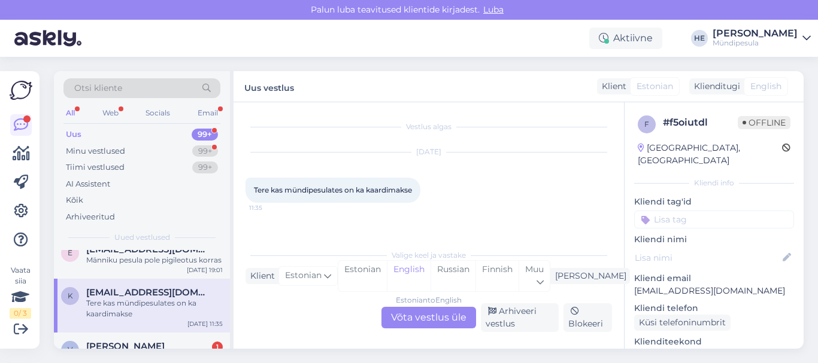
click at [422, 318] on div "Estonian to English Võta vestlus üle" at bounding box center [428, 318] width 95 height 22
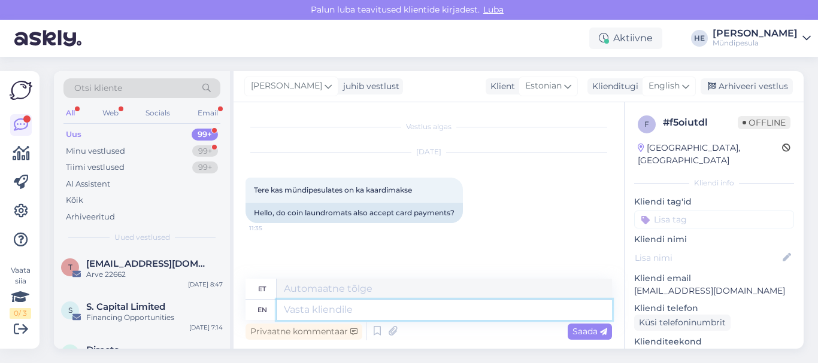
click at [351, 310] on textarea at bounding box center [444, 310] width 335 height 20
type textarea "Tere"
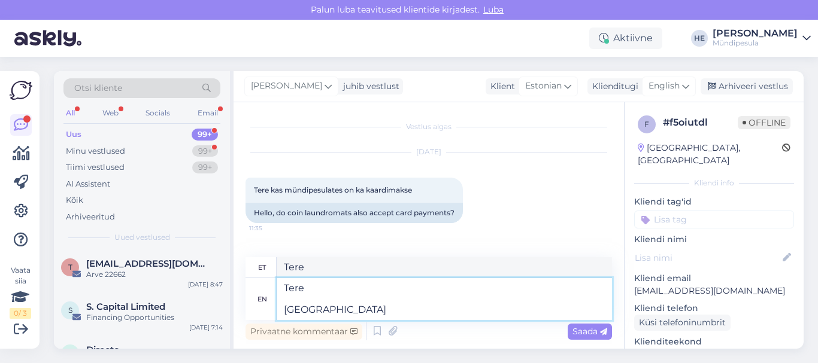
type textarea "Tere [GEOGRAPHIC_DATA]"
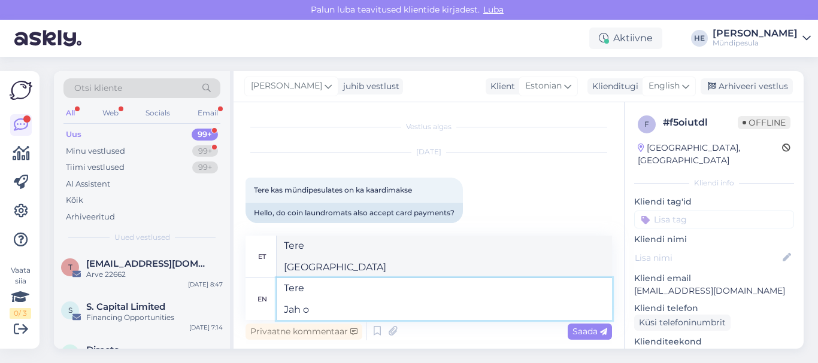
type textarea "Tere Jah on"
type textarea "Tere Jah peal"
type textarea "Tere Jah on."
type textarea "Tere Jah edasi."
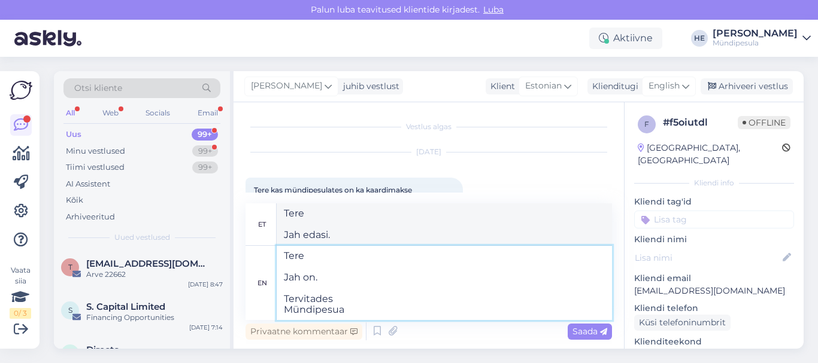
type textarea "Tere Jah on. Tervitades Mündipesu"
type textarea "Tere Jah edasi. Tervitades Mündipesua"
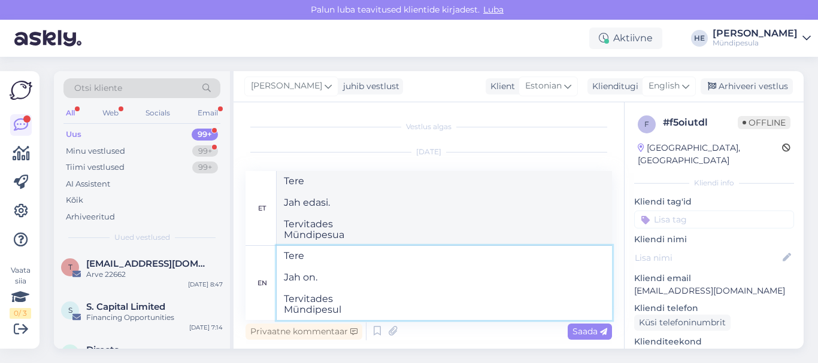
type textarea "Tere Jah on. Tervitades Mündipesula"
type textarea "Tere Jah edasi. Tervitades Mündipesula"
type textarea "Tere Jah on. Tervitades Mündipesula"
click at [518, 208] on textarea "Tere Jah edasi. Tervitades Mündipesula" at bounding box center [444, 208] width 335 height 74
click at [584, 332] on span "Saada" at bounding box center [589, 331] width 35 height 11
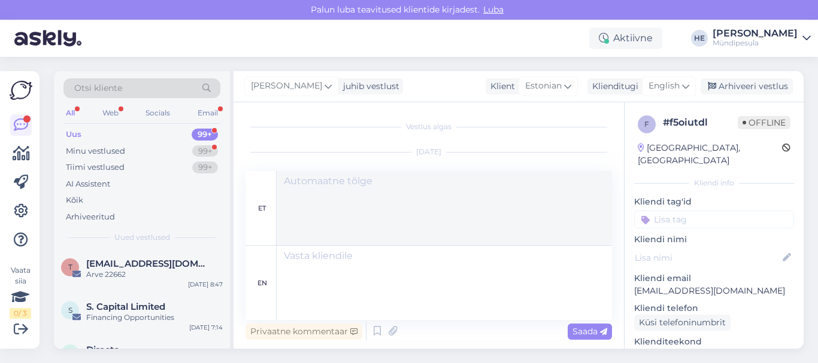
scroll to position [173, 0]
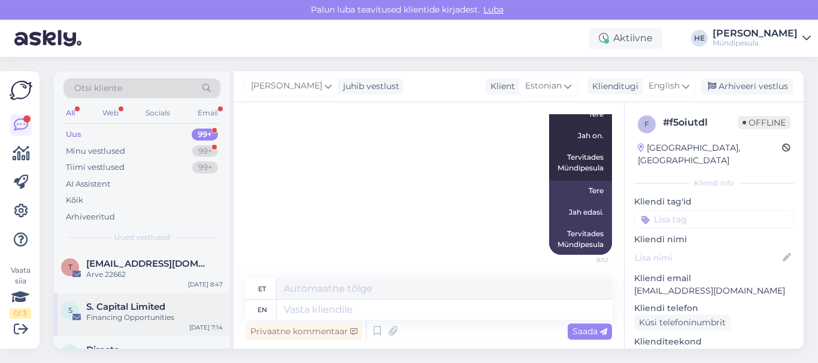
click at [135, 307] on span "S. Capital Limited" at bounding box center [125, 307] width 79 height 11
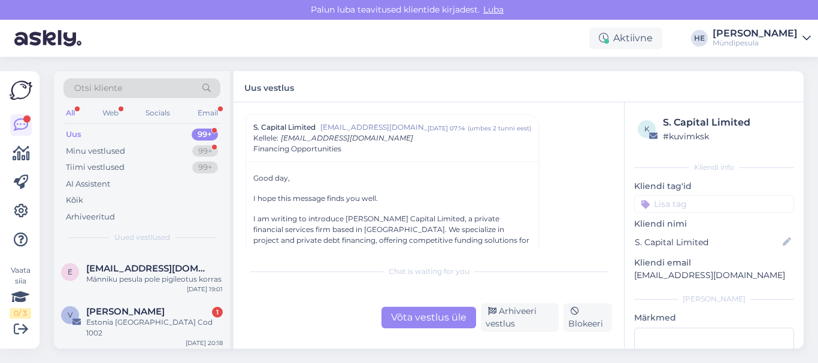
scroll to position [144, 0]
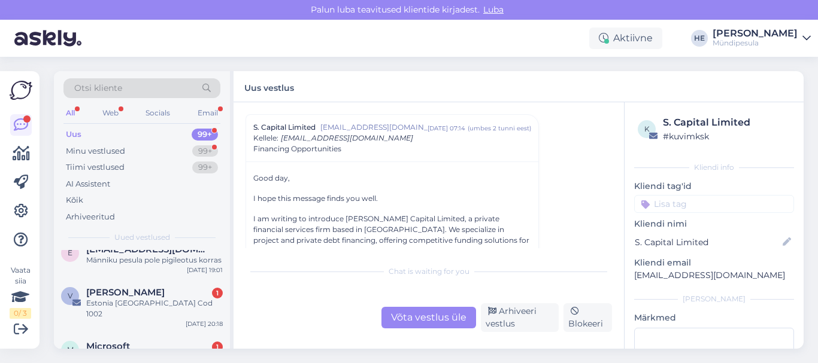
click at [135, 307] on div "Estonia [GEOGRAPHIC_DATA] Cod 1002" at bounding box center [154, 309] width 137 height 22
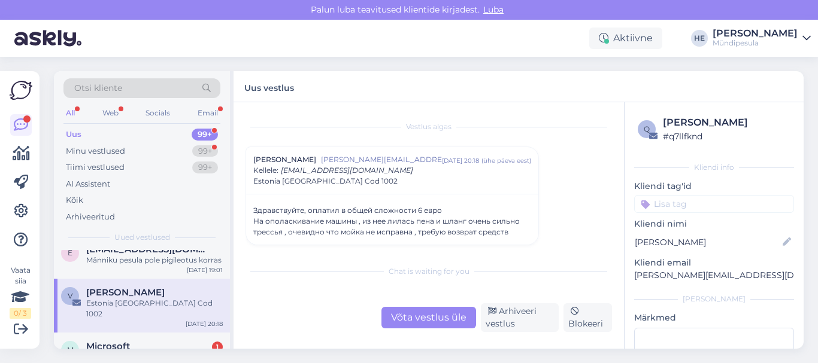
scroll to position [4, 0]
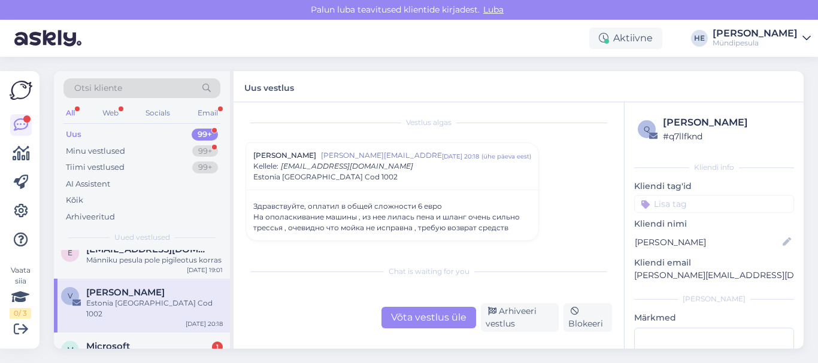
click at [430, 317] on div "Võta vestlus üle" at bounding box center [428, 318] width 95 height 22
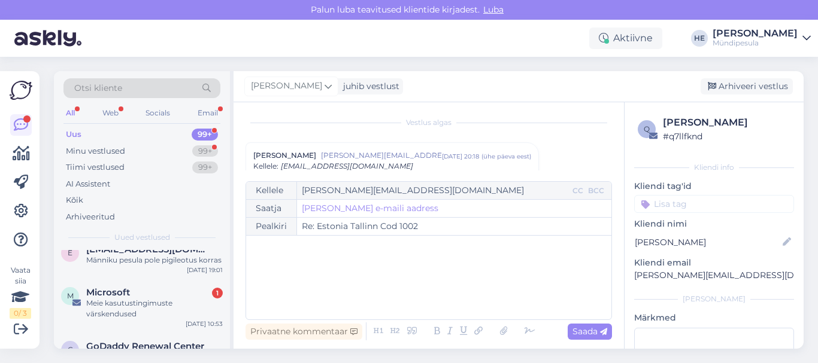
scroll to position [0, 0]
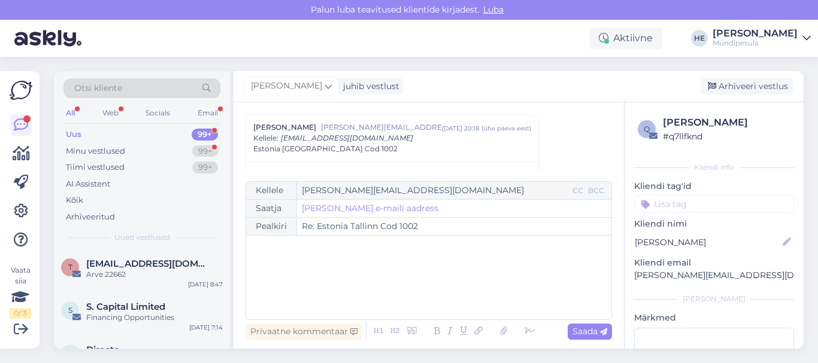
click at [313, 255] on div "﻿" at bounding box center [428, 278] width 353 height 72
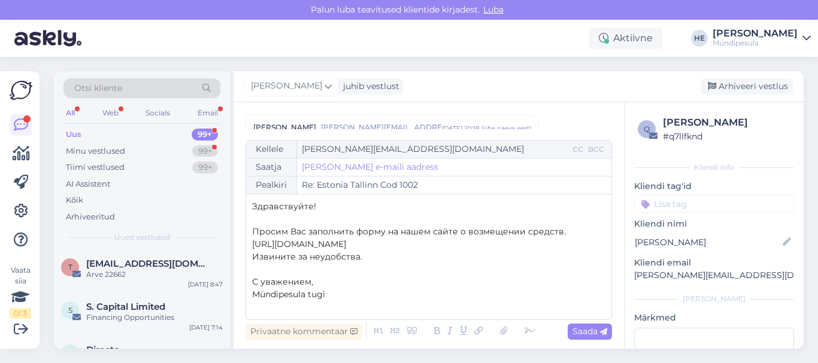
click at [408, 246] on p "[URL][DOMAIN_NAME]" at bounding box center [428, 244] width 353 height 13
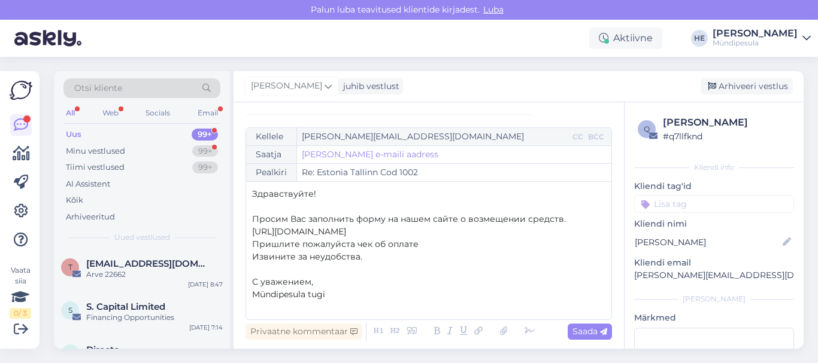
click at [352, 244] on span "Пришлите пожалуйста чек об оплате" at bounding box center [335, 244] width 166 height 11
click at [285, 246] on span "Пришлите пожалуйста чек об оплате" at bounding box center [336, 244] width 169 height 11
copy span "и"
click at [352, 245] on span "Пришлите пожалуйста чек об оплате" at bounding box center [336, 244] width 169 height 11
click at [590, 332] on span "Saada" at bounding box center [589, 331] width 35 height 11
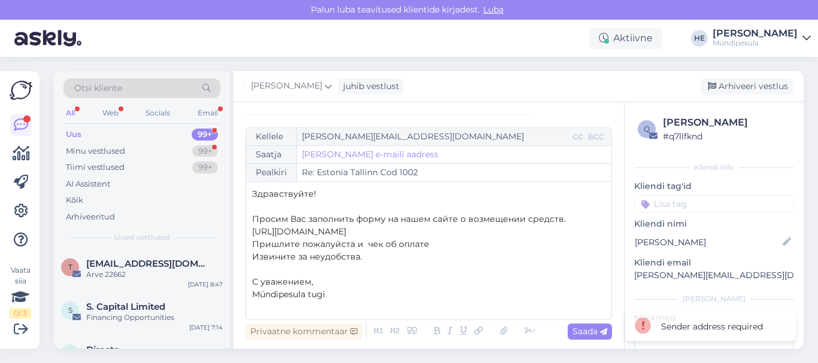
click at [383, 288] on p "С уважением," at bounding box center [428, 282] width 353 height 13
click at [102, 268] on span "[EMAIL_ADDRESS][DOMAIN_NAME]" at bounding box center [148, 264] width 125 height 11
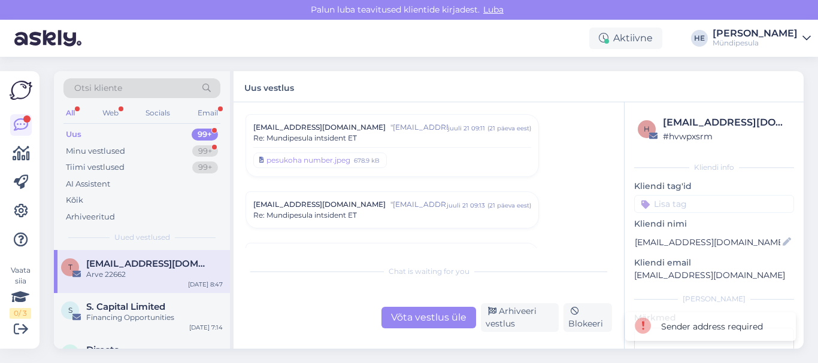
scroll to position [5806, 0]
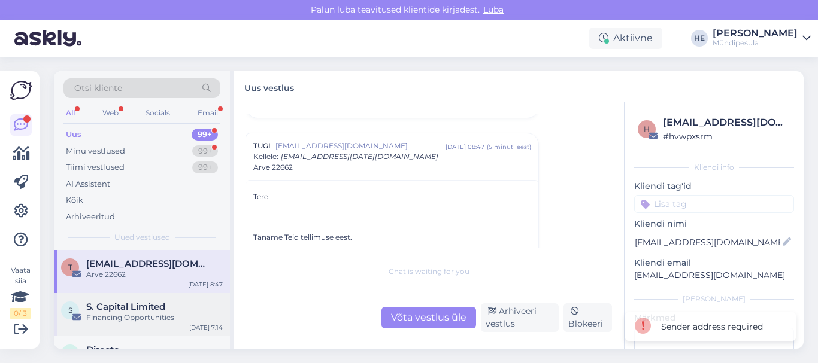
click at [112, 310] on span "S. Capital Limited" at bounding box center [125, 307] width 79 height 11
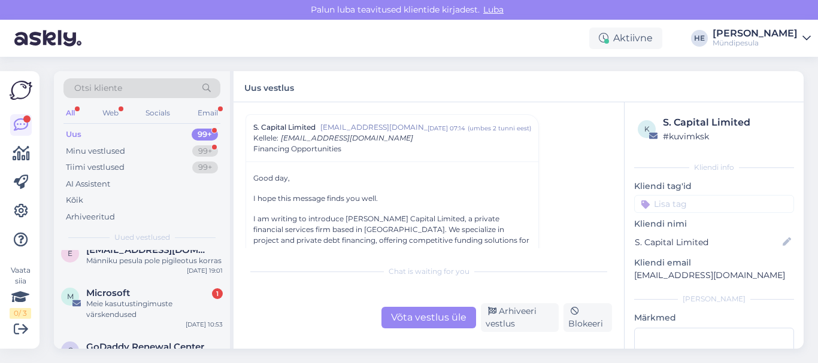
scroll to position [144, 0]
click at [112, 310] on div "Meie kasutustingimuste värskendused" at bounding box center [154, 309] width 137 height 22
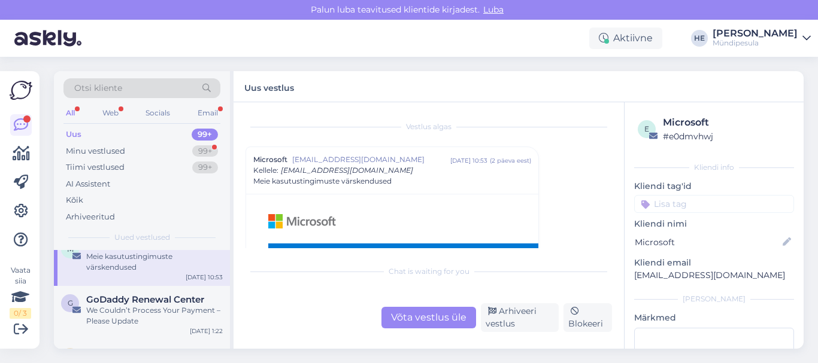
scroll to position [192, 0]
click at [95, 151] on div "Minu vestlused" at bounding box center [95, 151] width 59 height 12
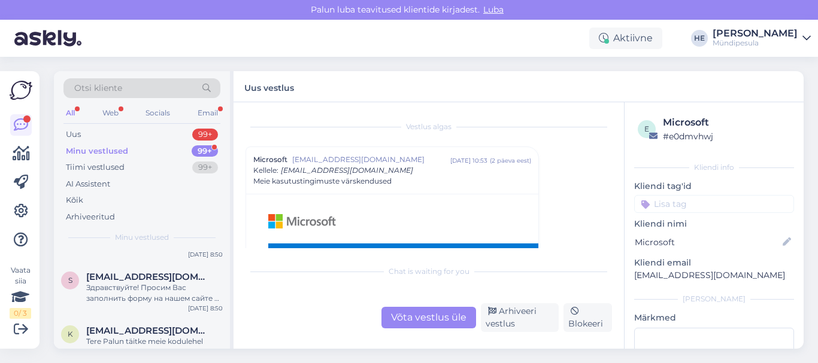
scroll to position [0, 0]
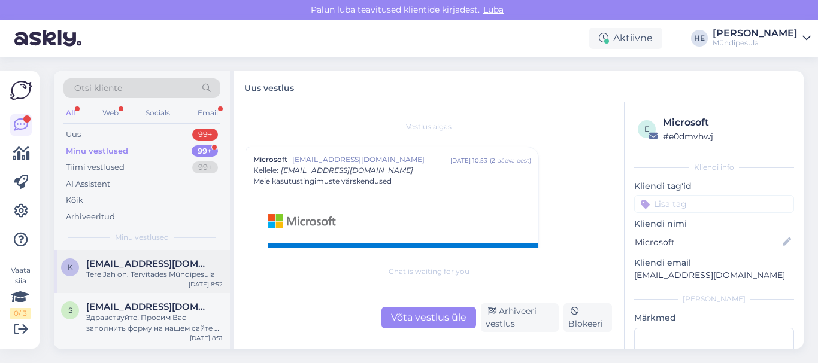
click at [108, 265] on span "[EMAIL_ADDRESS][DOMAIN_NAME]" at bounding box center [148, 264] width 125 height 11
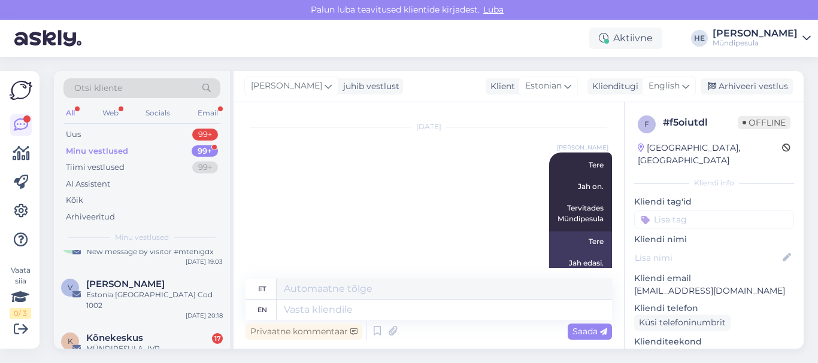
scroll to position [527, 0]
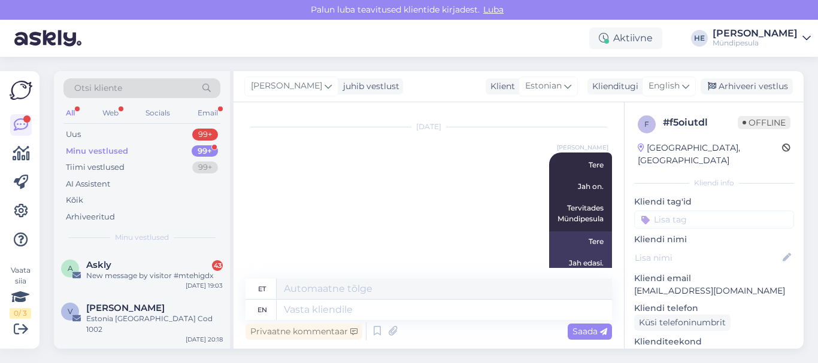
click at [108, 265] on span "Askly" at bounding box center [98, 265] width 25 height 11
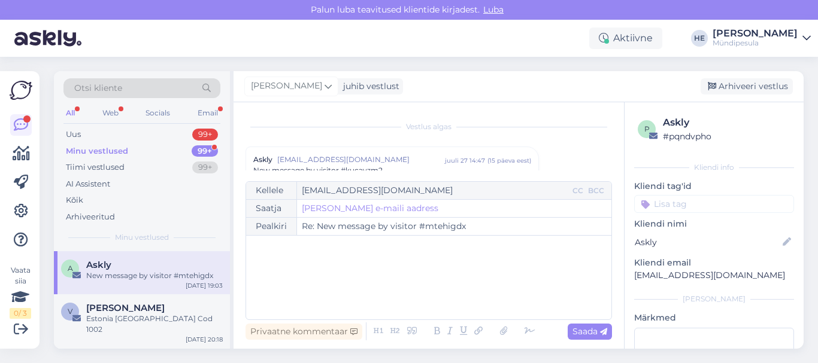
scroll to position [5130, 0]
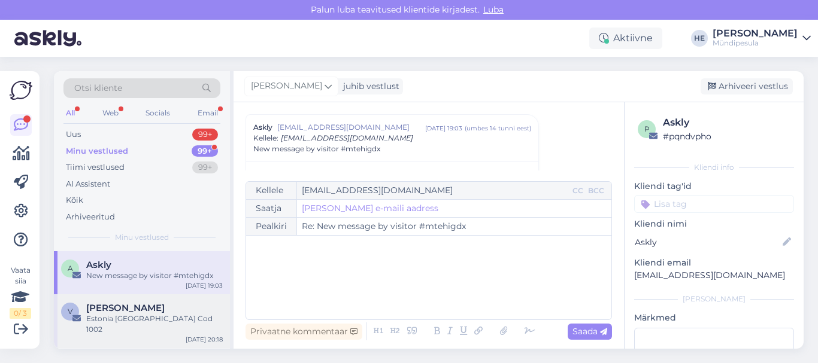
click at [102, 311] on span "[PERSON_NAME]" at bounding box center [125, 308] width 78 height 11
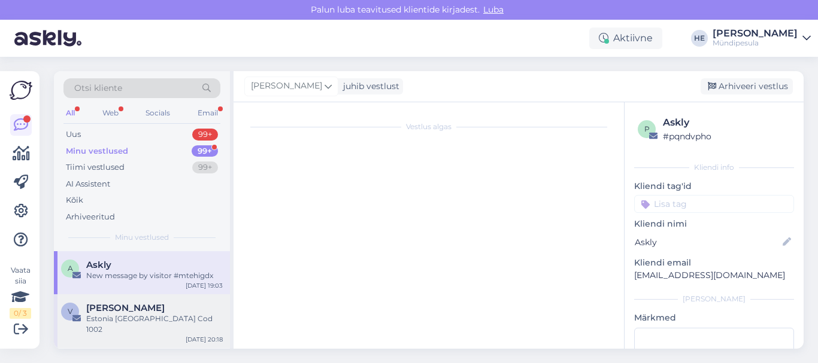
scroll to position [32, 0]
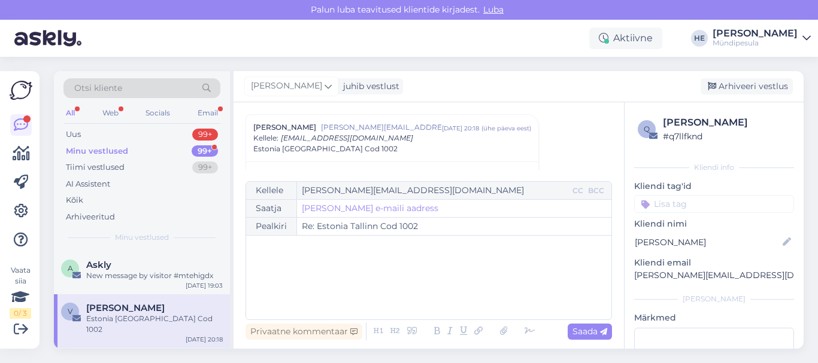
click at [104, 348] on div "K Kõnekeskus 17 MÜNDIPESULA_IVR [DATE] 20:11" at bounding box center [142, 369] width 176 height 43
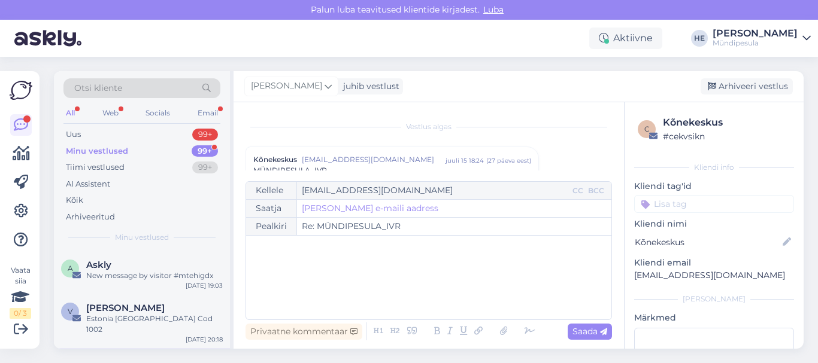
scroll to position [5130, 0]
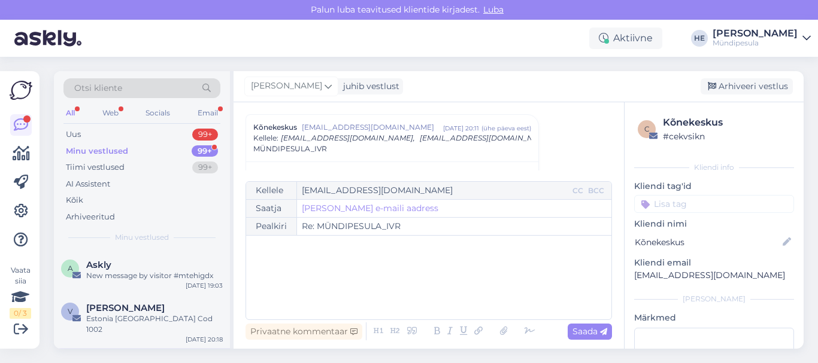
click at [95, 151] on div "Minu vestlused" at bounding box center [97, 151] width 62 height 12
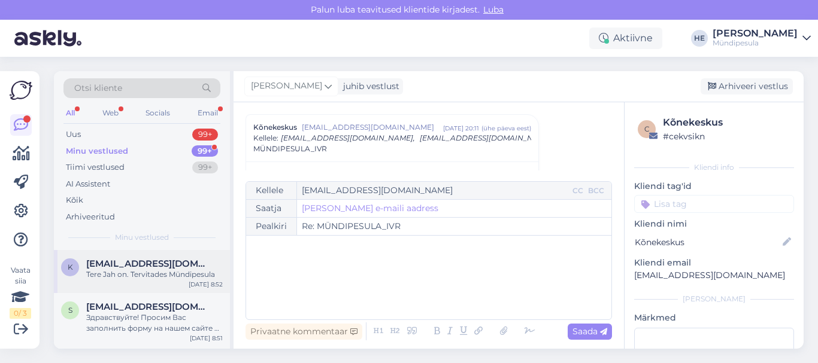
click at [107, 264] on span "[EMAIL_ADDRESS][DOMAIN_NAME]" at bounding box center [148, 264] width 125 height 11
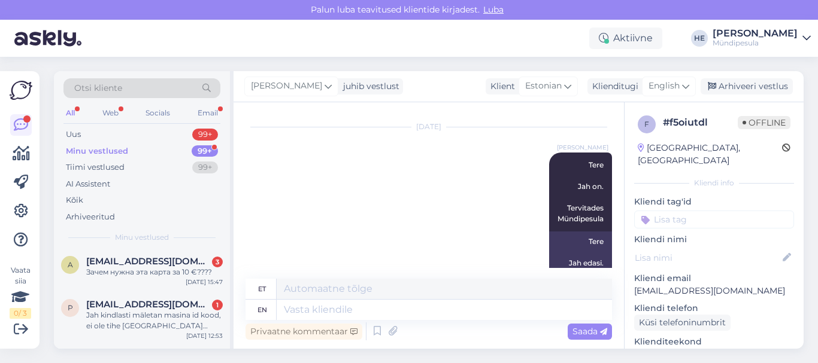
scroll to position [647, 0]
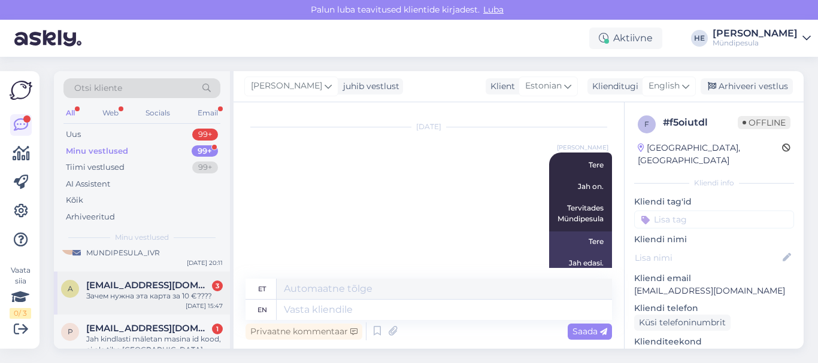
click at [113, 291] on div "Зачем нужна эта карта за 10 €????" at bounding box center [154, 296] width 137 height 11
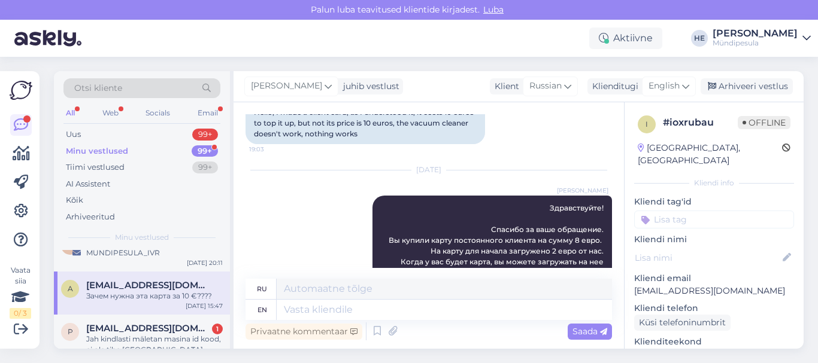
scroll to position [744, 0]
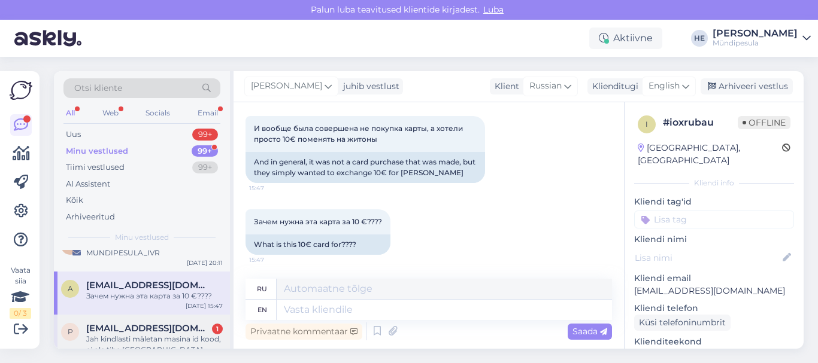
click at [117, 334] on div "Jah kindlasti mäletan masina id kood, ei ole tihe [GEOGRAPHIC_DATA] külastaja, …" at bounding box center [154, 345] width 137 height 22
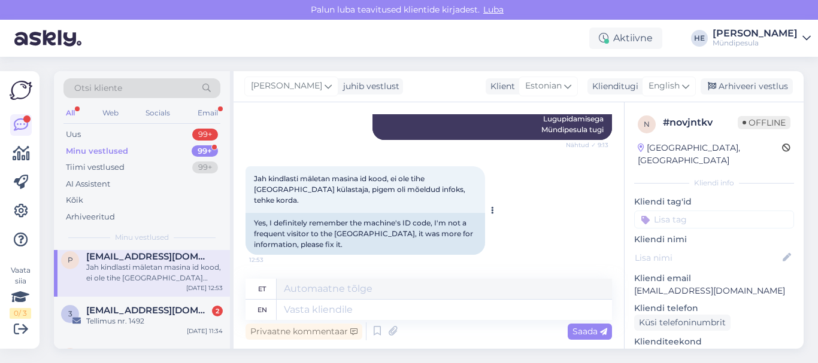
scroll to position [742, 0]
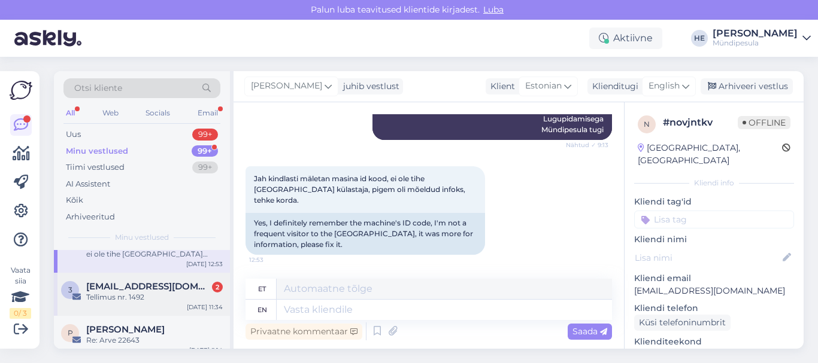
click at [116, 292] on div "Tellimus nr. 1492" at bounding box center [154, 297] width 137 height 11
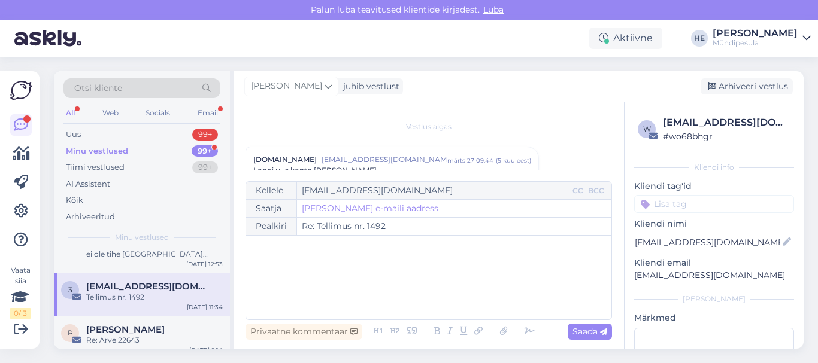
scroll to position [6700, 0]
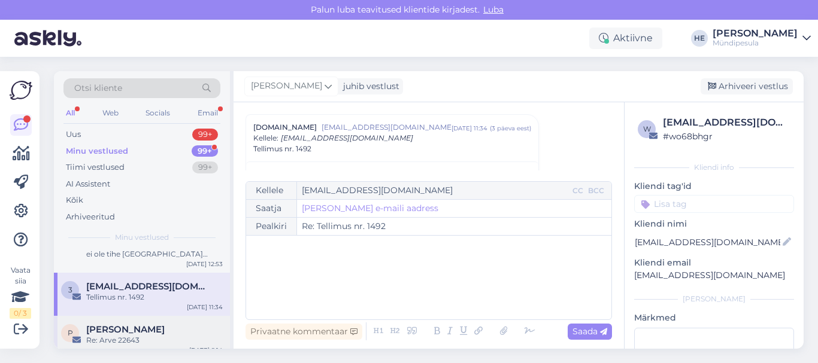
click at [116, 325] on span "[PERSON_NAME]" at bounding box center [125, 330] width 78 height 11
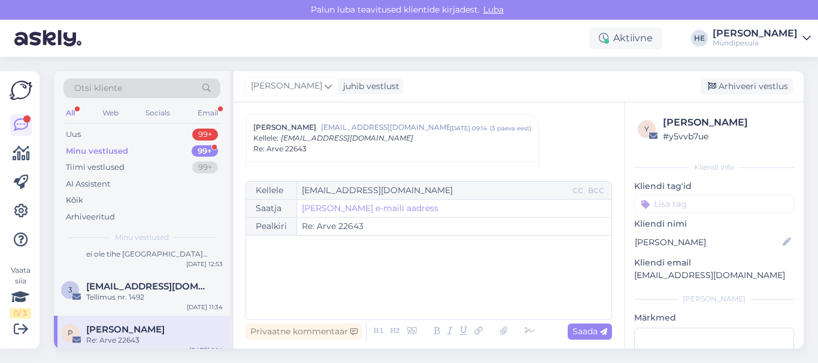
click at [87, 153] on div "Minu vestlused" at bounding box center [97, 151] width 62 height 12
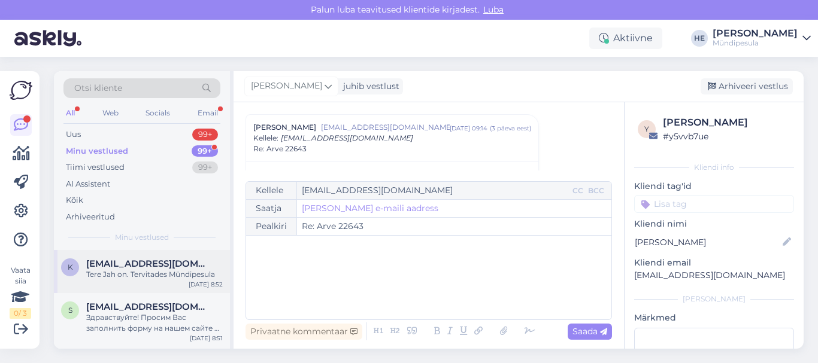
click at [129, 265] on span "[EMAIL_ADDRESS][DOMAIN_NAME]" at bounding box center [148, 264] width 125 height 11
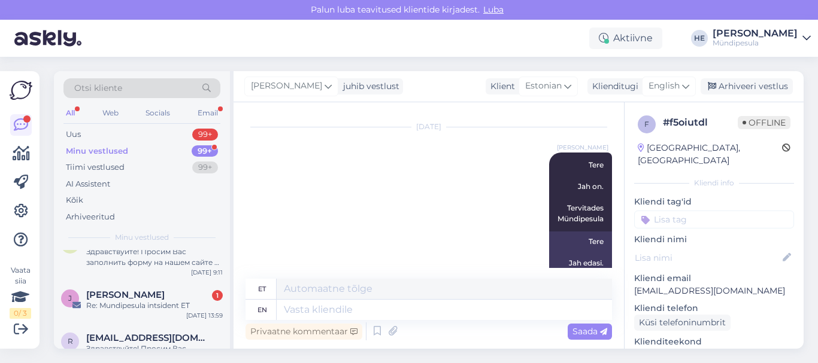
scroll to position [1221, 0]
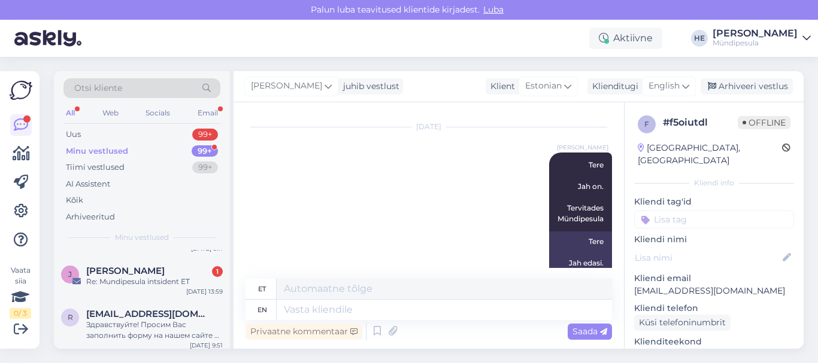
click at [129, 266] on div "[PERSON_NAME] 1" at bounding box center [154, 271] width 137 height 11
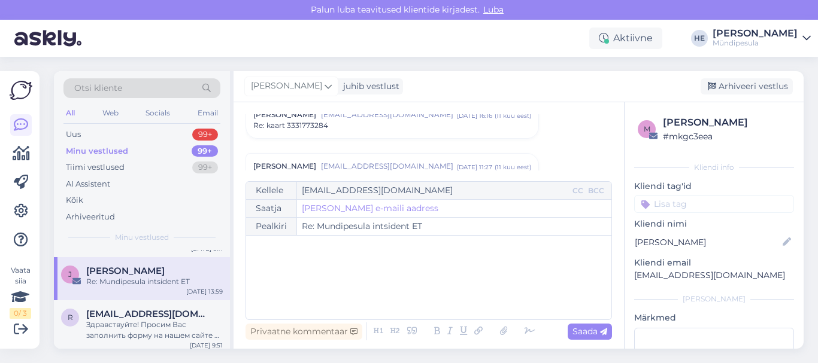
scroll to position [5053, 0]
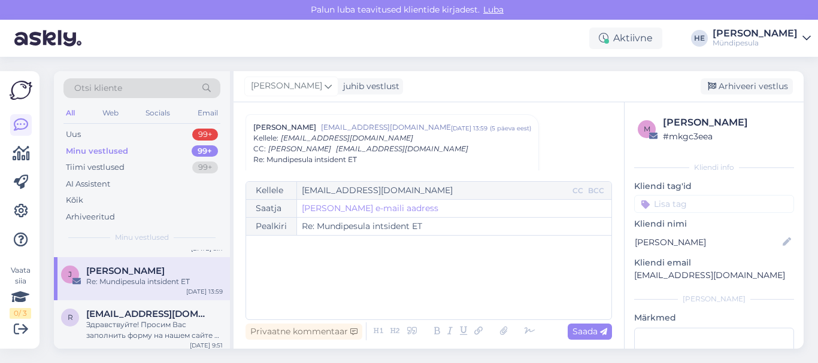
click at [805, 37] on icon at bounding box center [806, 39] width 8 height 10
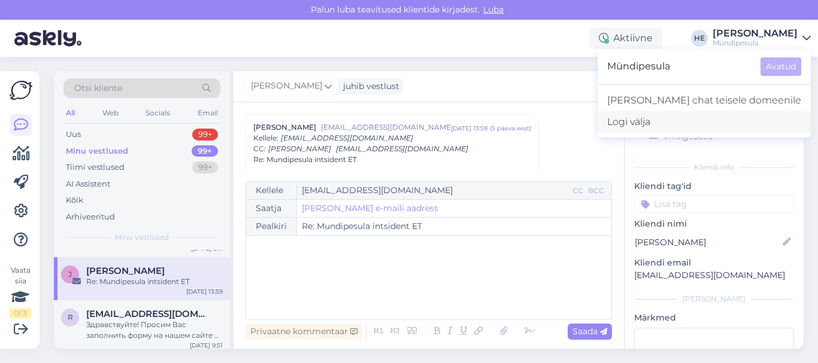
click at [694, 126] on div "Logi välja" at bounding box center [704, 122] width 213 height 22
